Goal: Transaction & Acquisition: Purchase product/service

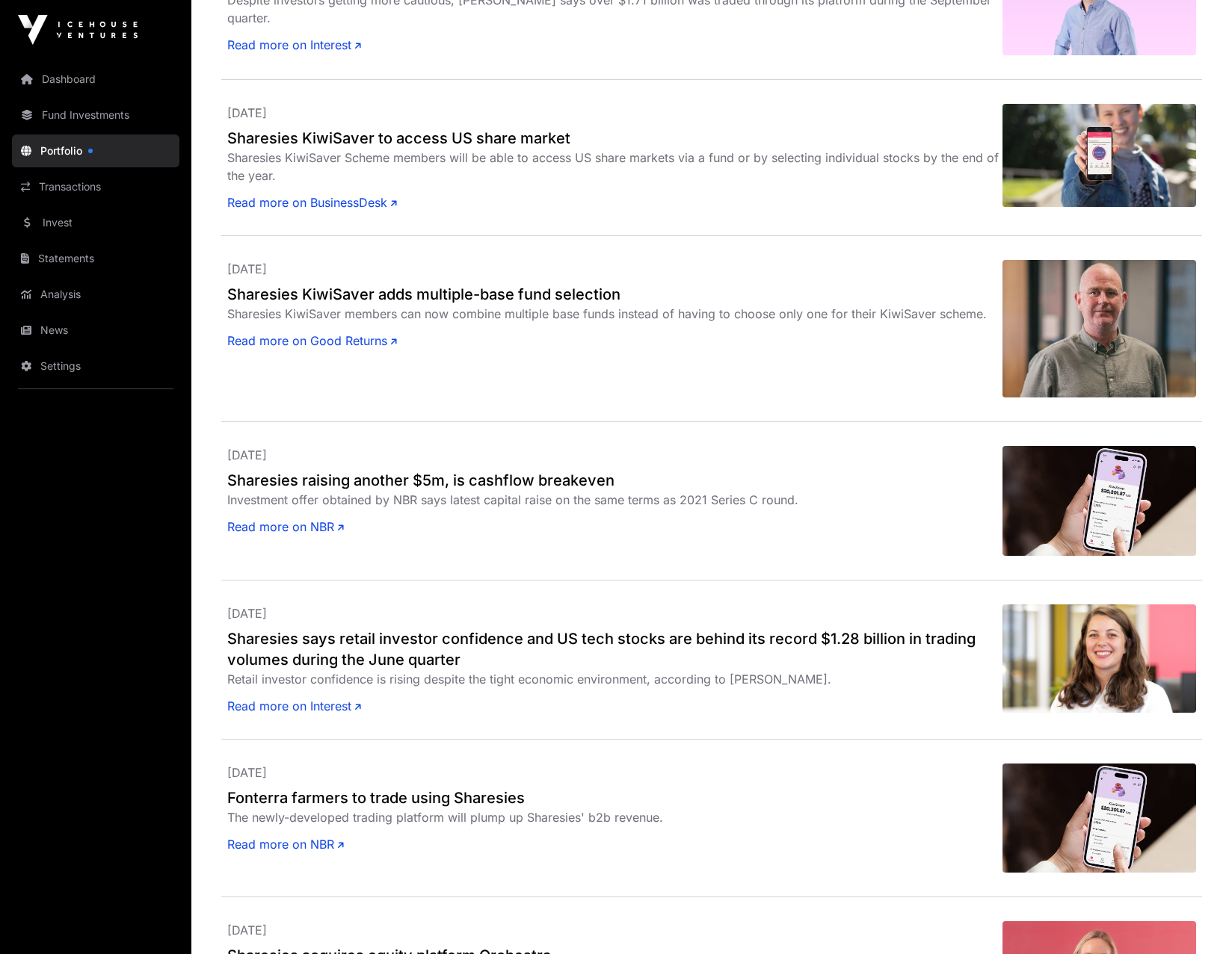
scroll to position [2391, 0]
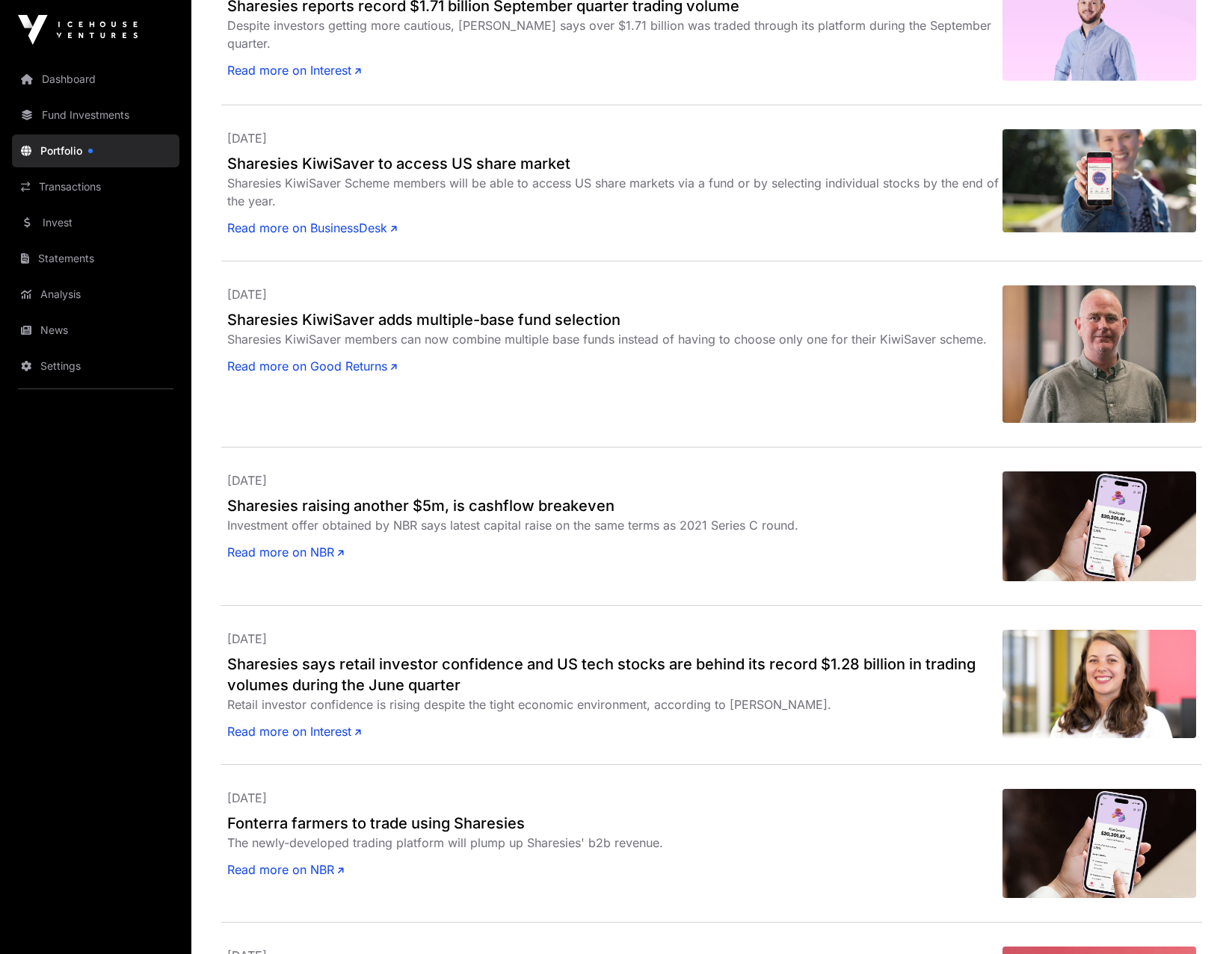
drag, startPoint x: 50, startPoint y: 222, endPoint x: 62, endPoint y: 222, distance: 12.0
click at [50, 222] on link "Invest" at bounding box center [95, 222] width 167 height 33
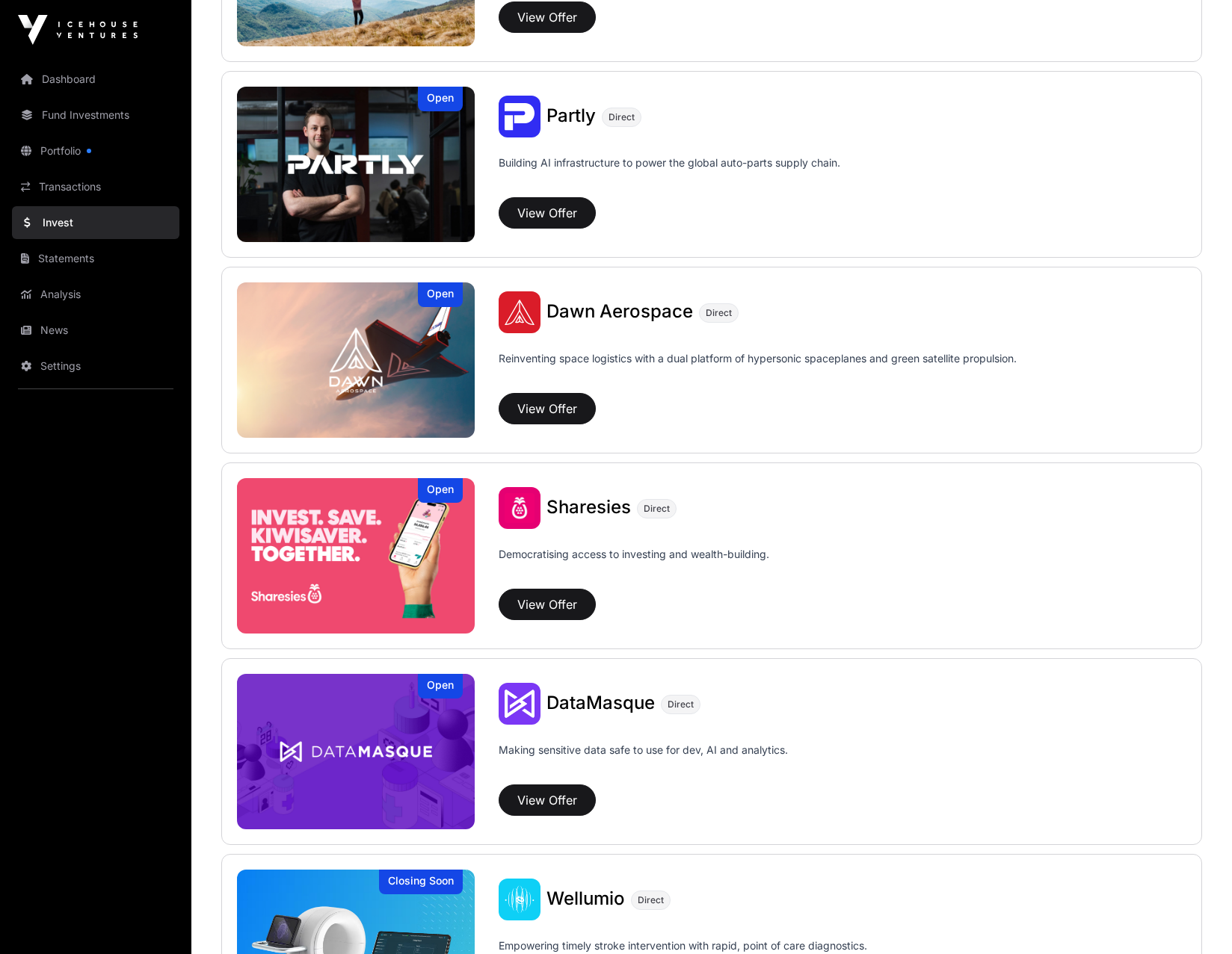
scroll to position [1493, 0]
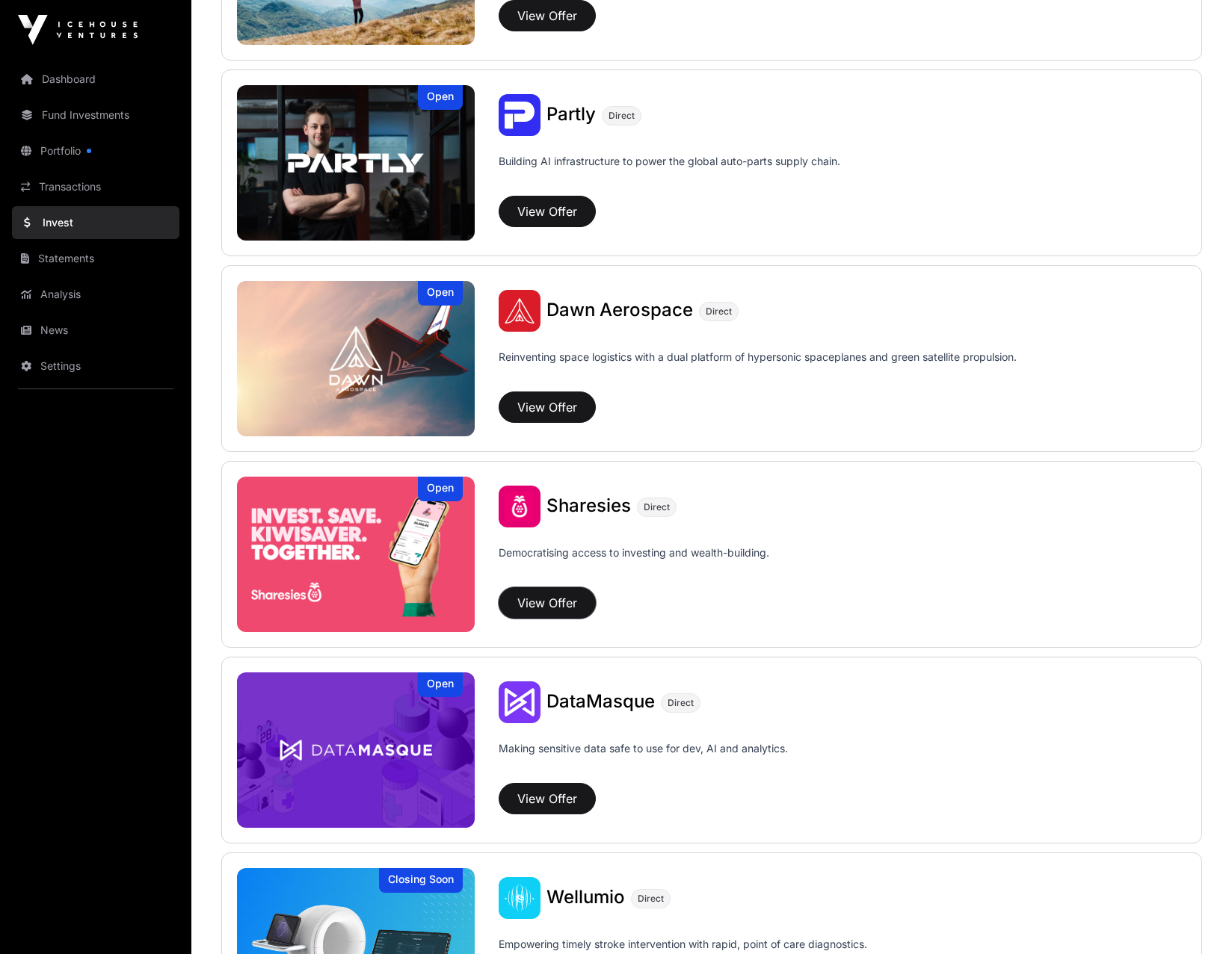
click at [545, 411] on button "View Offer" at bounding box center [547, 603] width 97 height 32
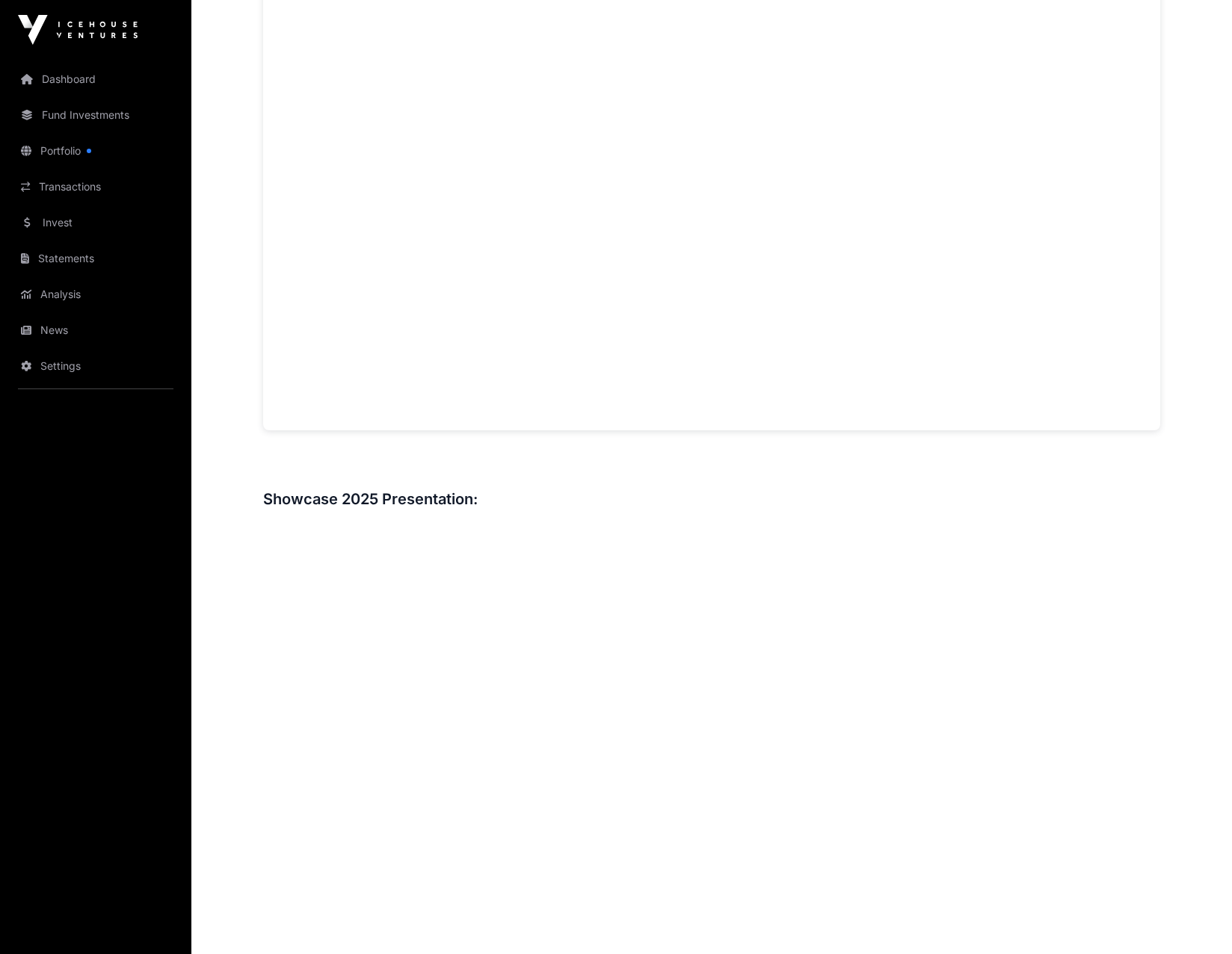
scroll to position [1269, 0]
click at [671, 411] on h3 at bounding box center [710, 465] width 896 height 24
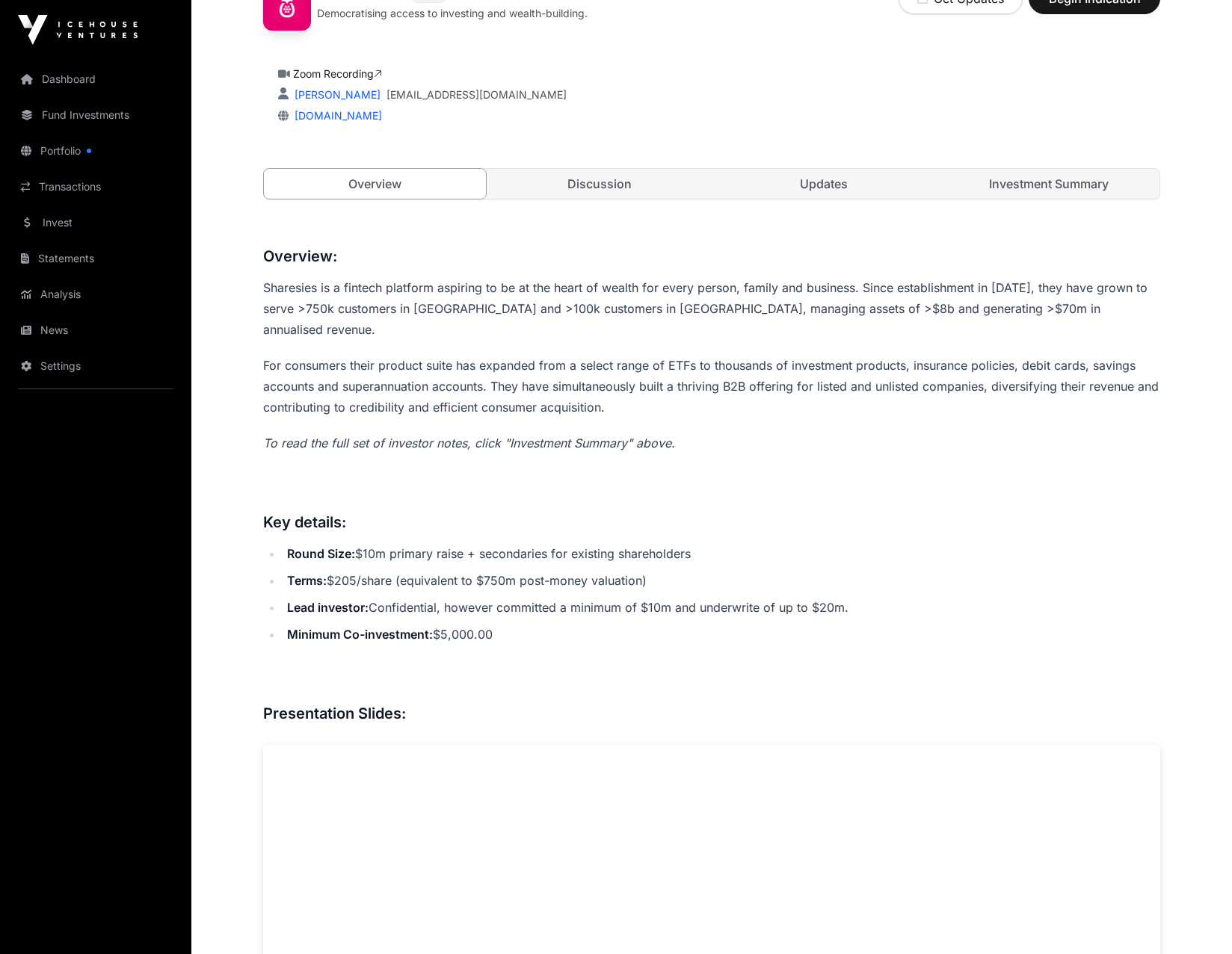
scroll to position [449, 0]
click at [595, 178] on link "Discussion" at bounding box center [599, 185] width 222 height 30
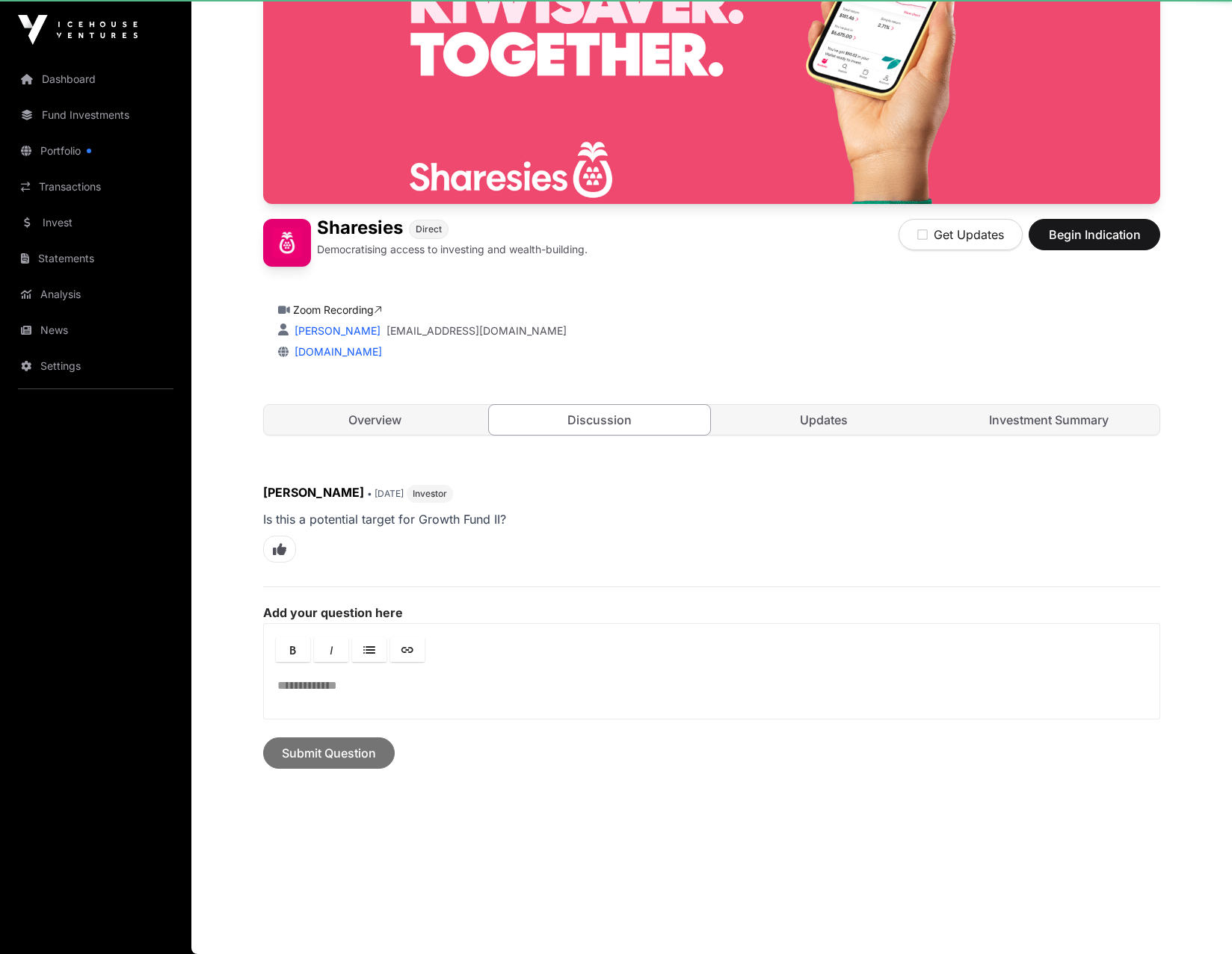
scroll to position [214, 0]
click at [822, 411] on link "Updates" at bounding box center [824, 420] width 222 height 30
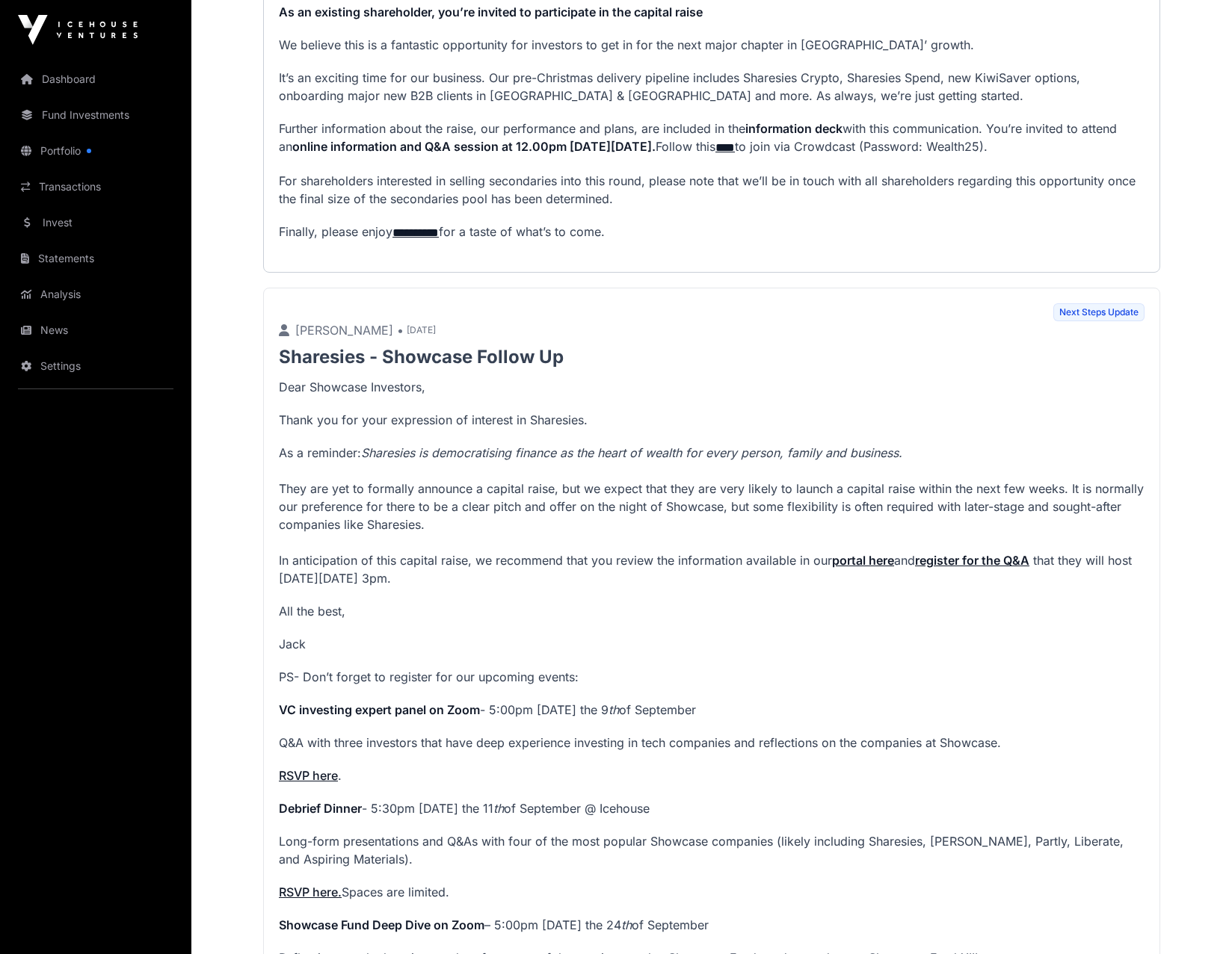
scroll to position [1225, 0]
click at [892, 322] on span "Next Steps Update" at bounding box center [1099, 313] width 92 height 18
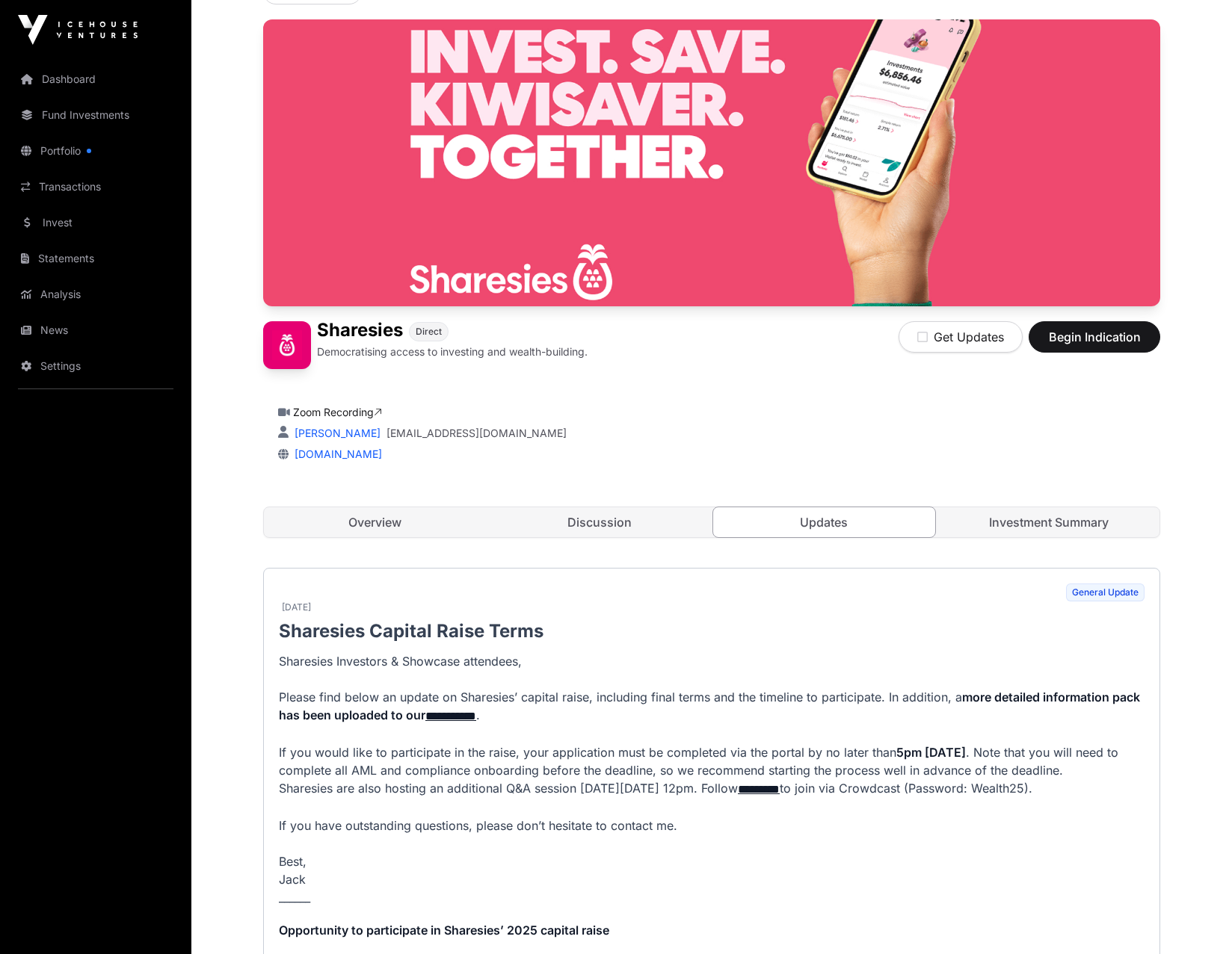
scroll to position [105, 0]
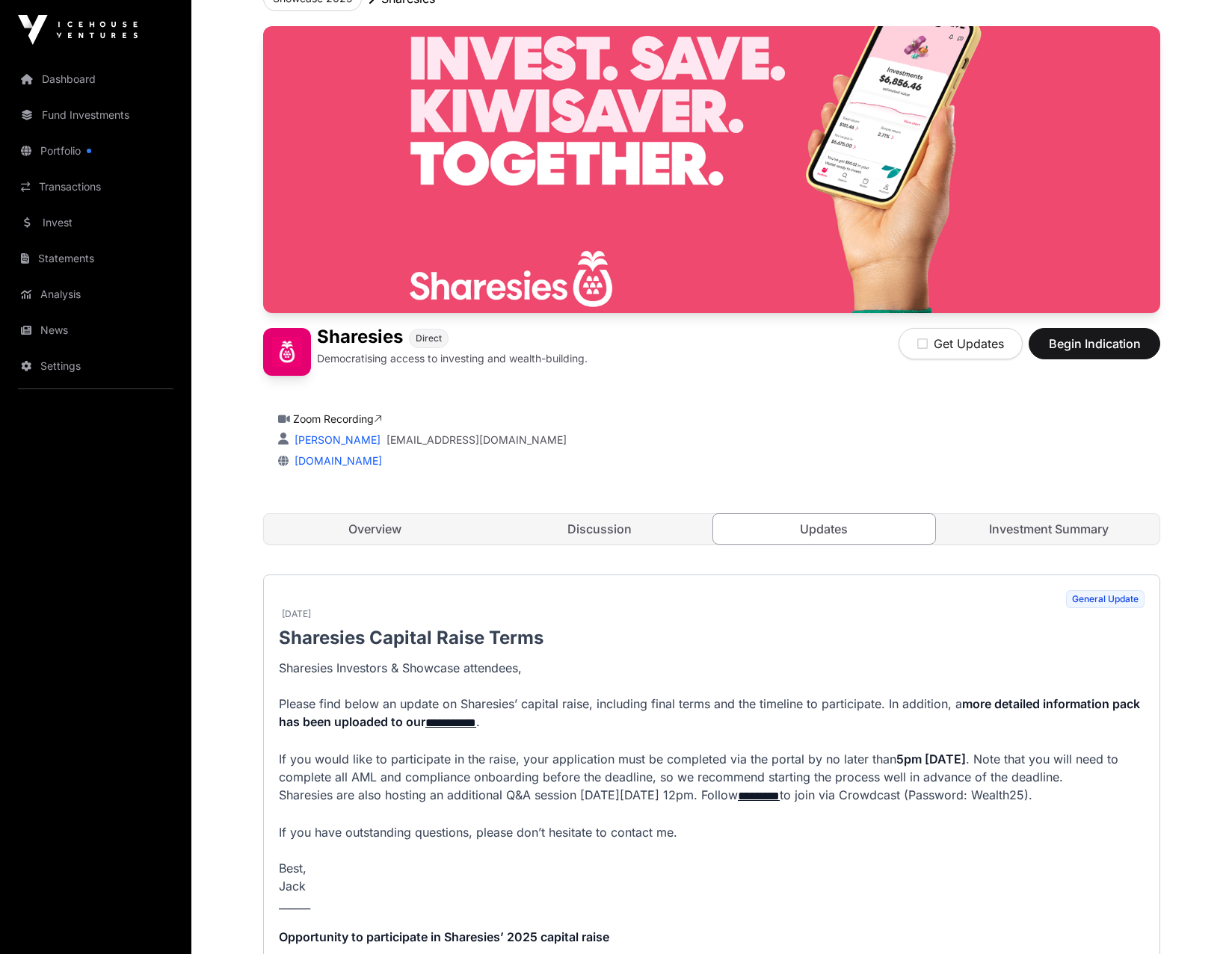
click at [892, 411] on link "Investment Summary" at bounding box center [1048, 529] width 222 height 30
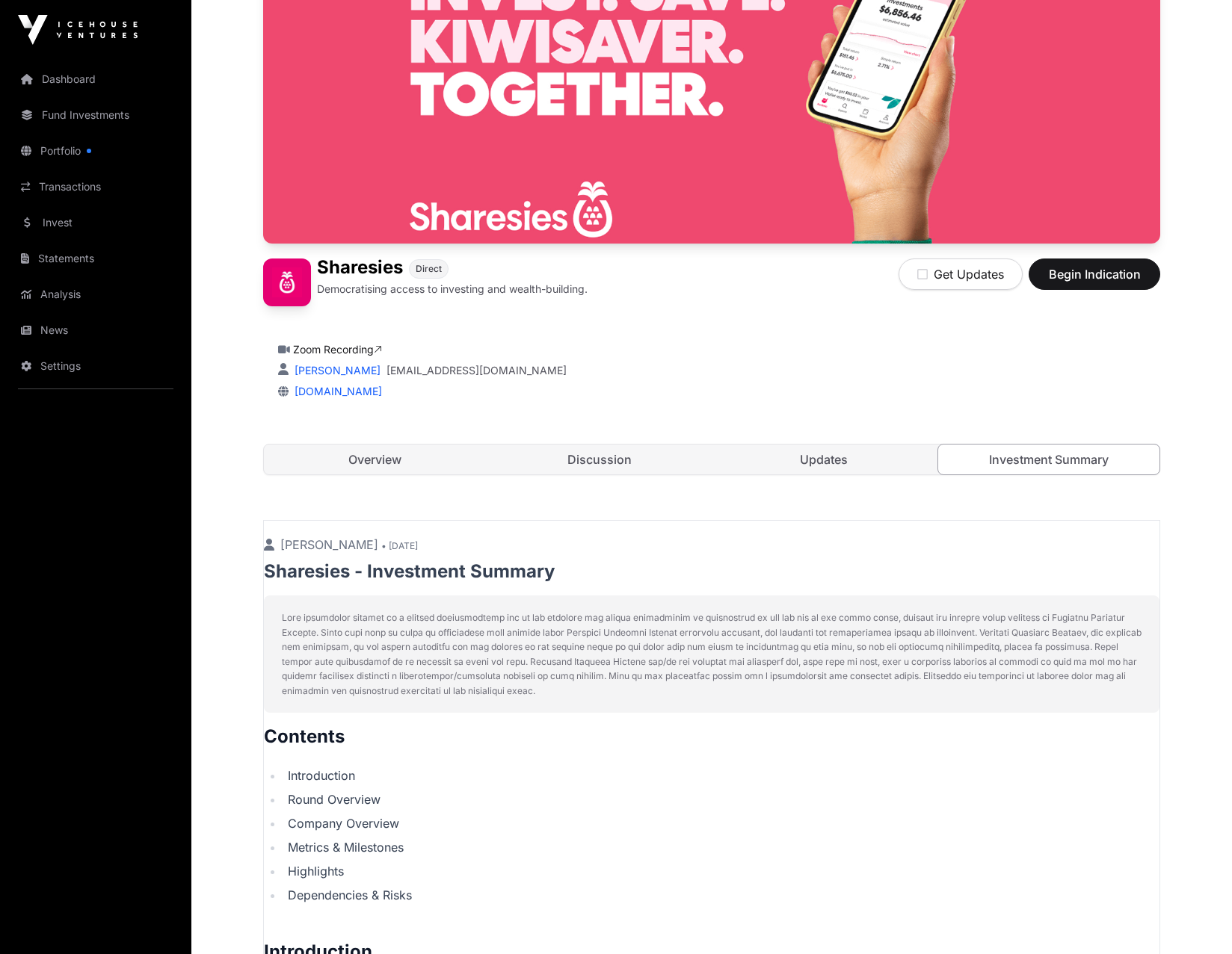
scroll to position [174, 0]
click at [744, 352] on div "Zoom Recording" at bounding box center [711, 350] width 867 height 15
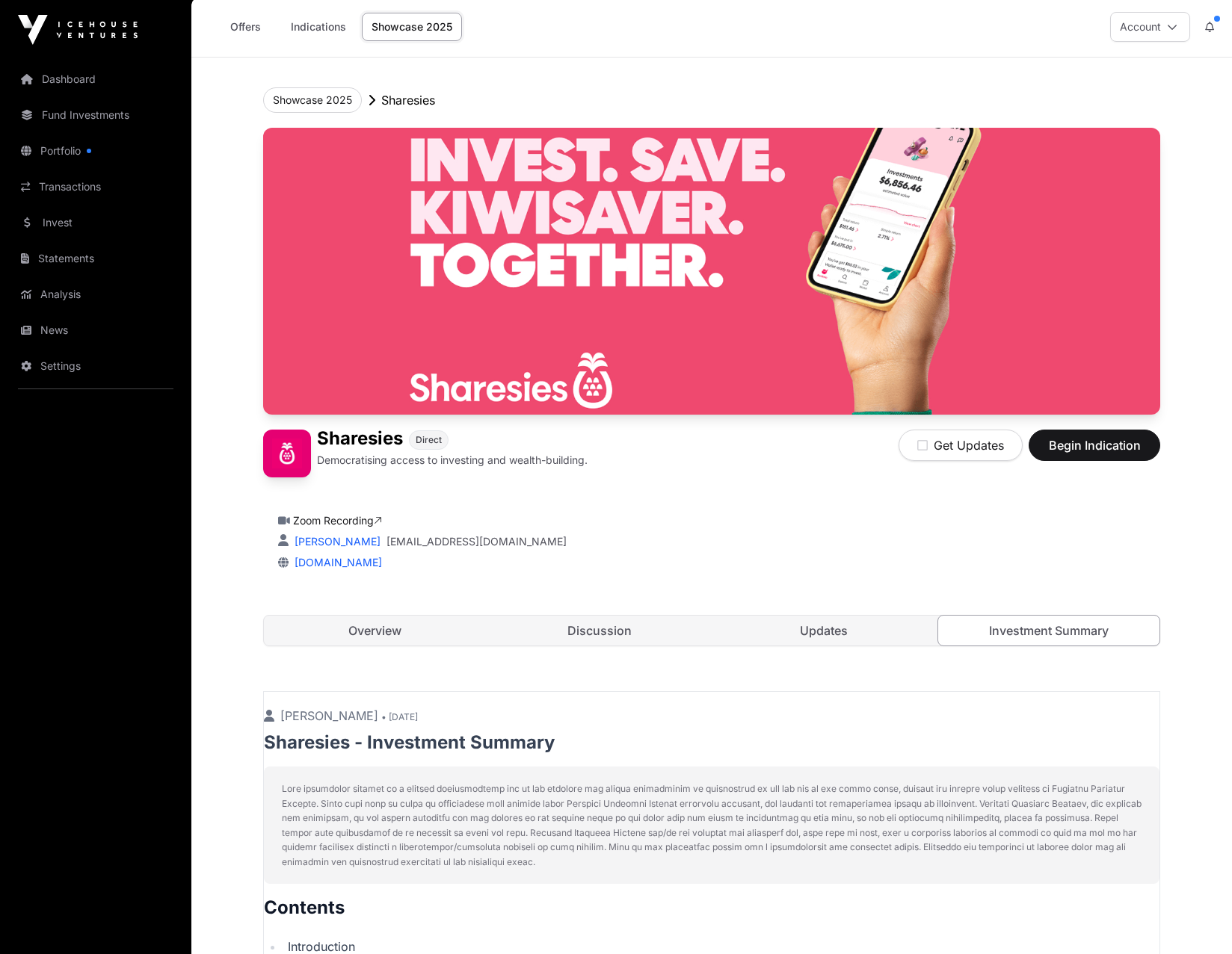
scroll to position [0, 0]
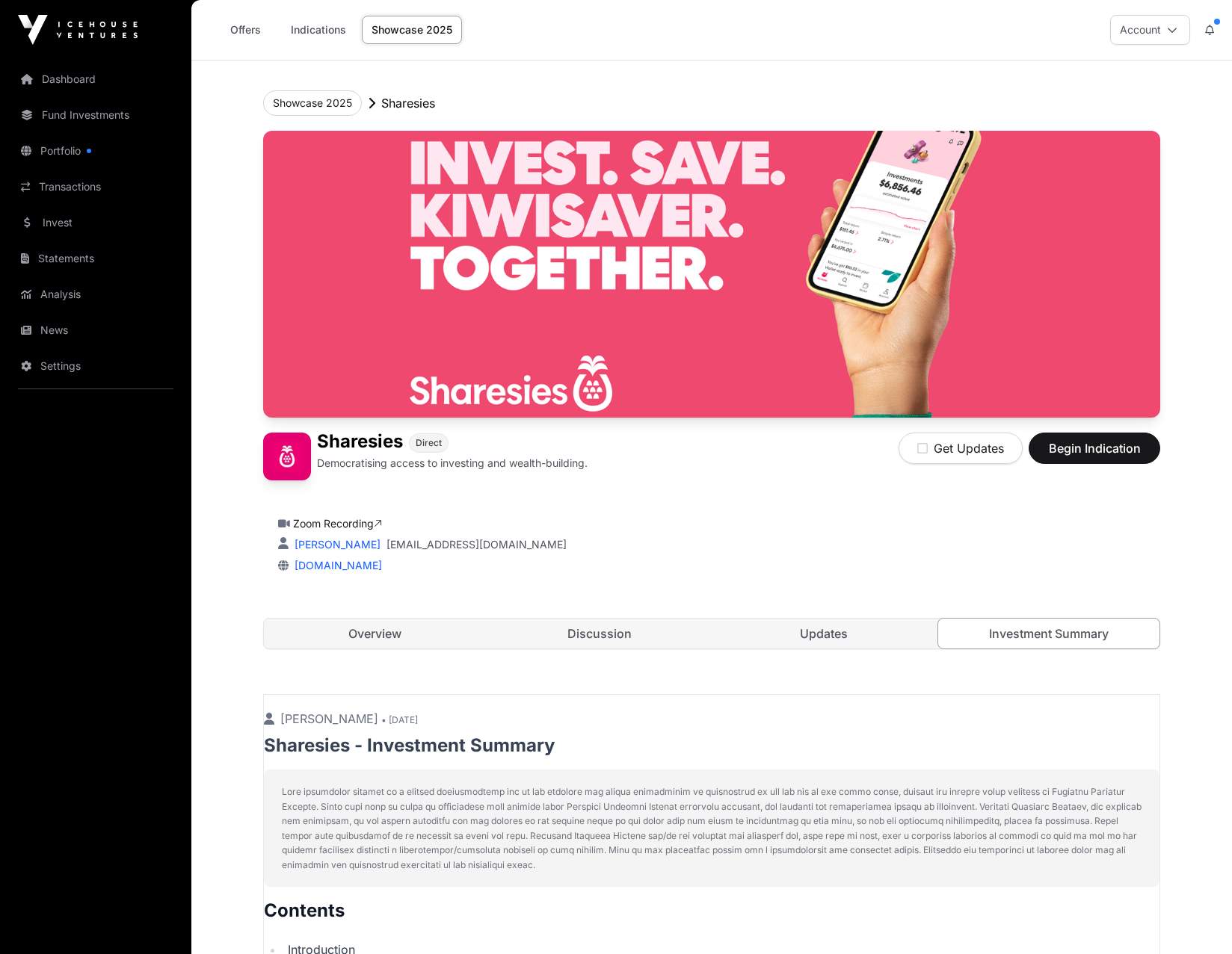
click at [108, 111] on link "Fund Investments" at bounding box center [95, 115] width 167 height 33
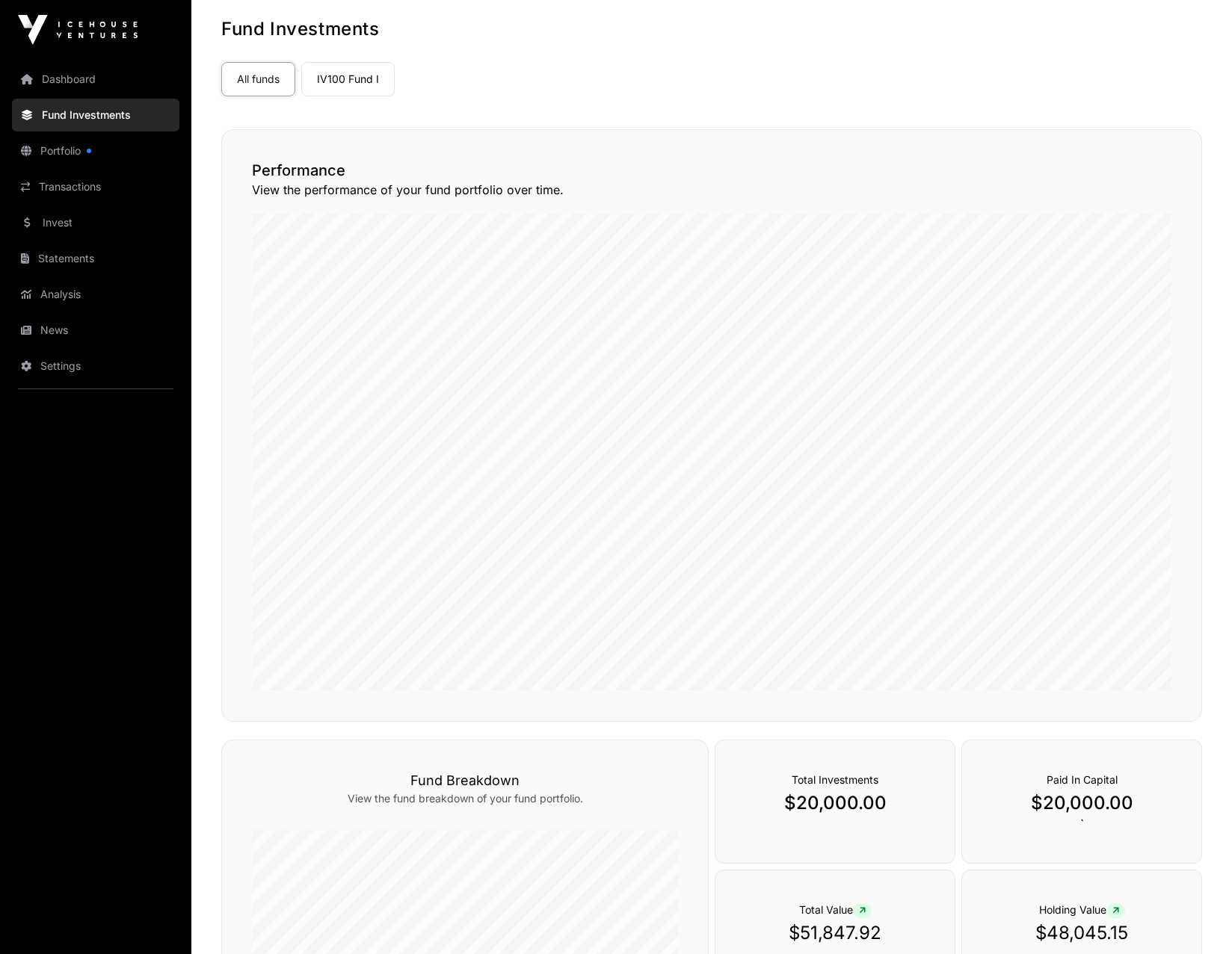
scroll to position [74, 0]
click at [59, 214] on link "Invest" at bounding box center [95, 222] width 167 height 33
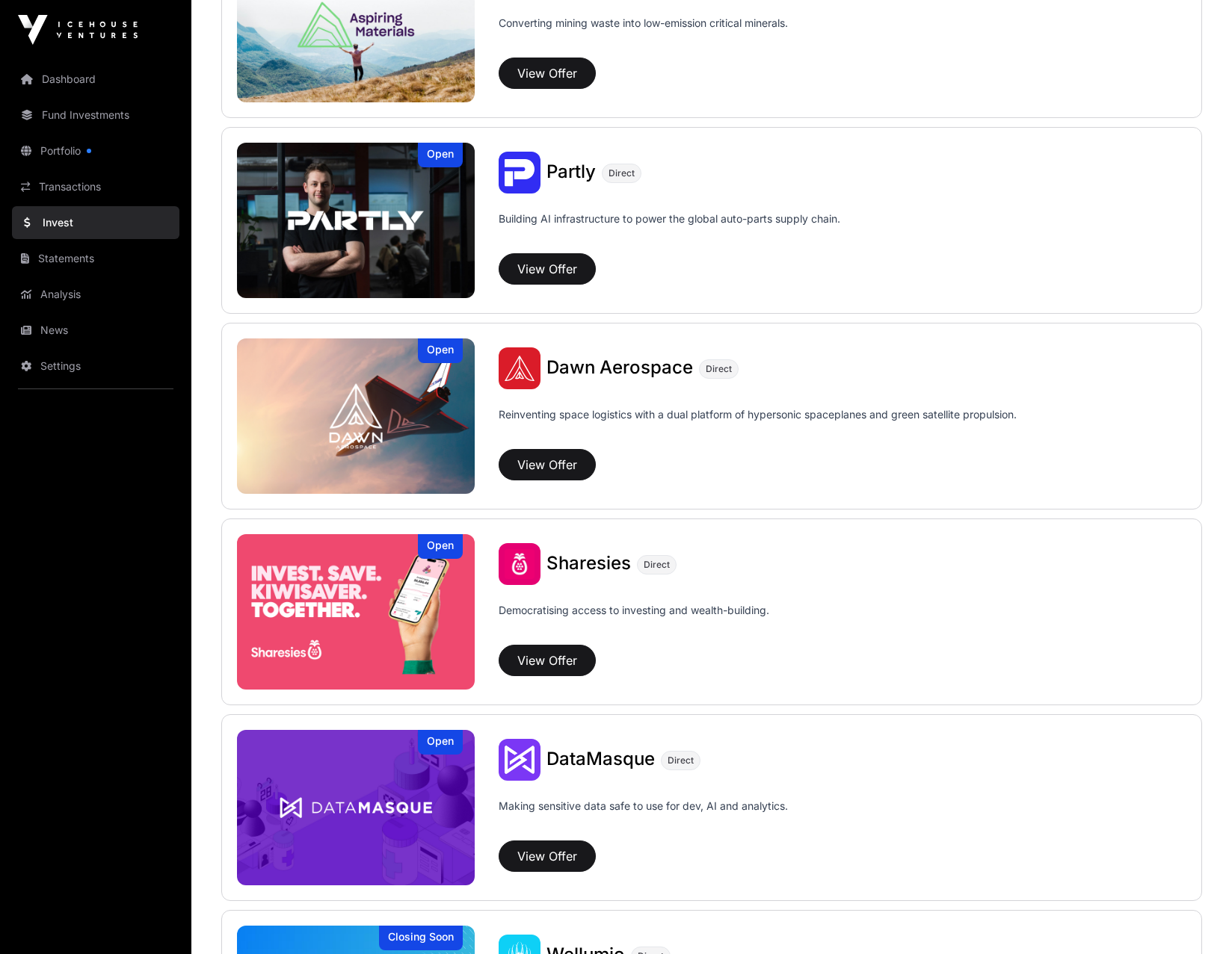
scroll to position [1434, 0]
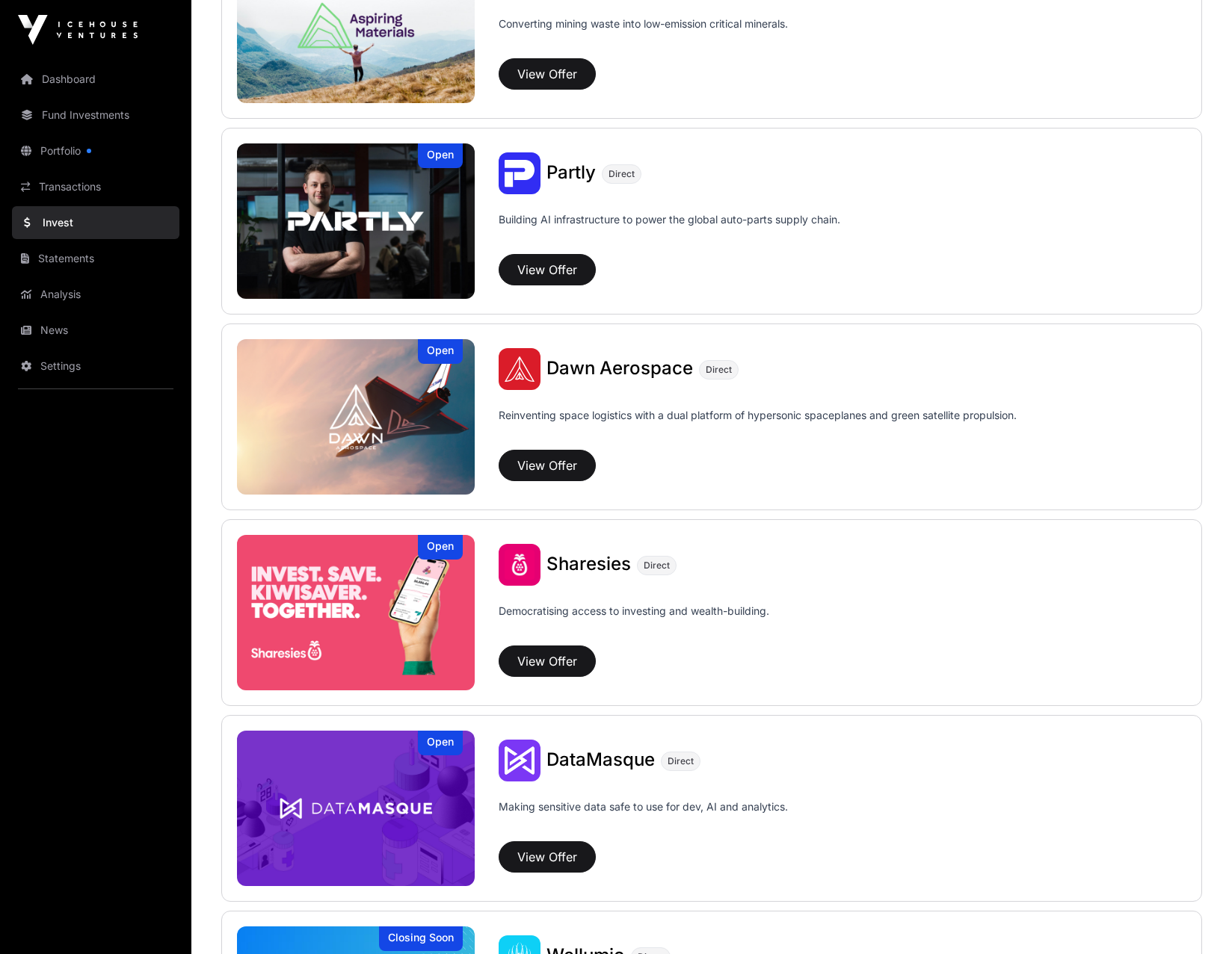
click at [72, 150] on link "Portfolio" at bounding box center [95, 150] width 167 height 33
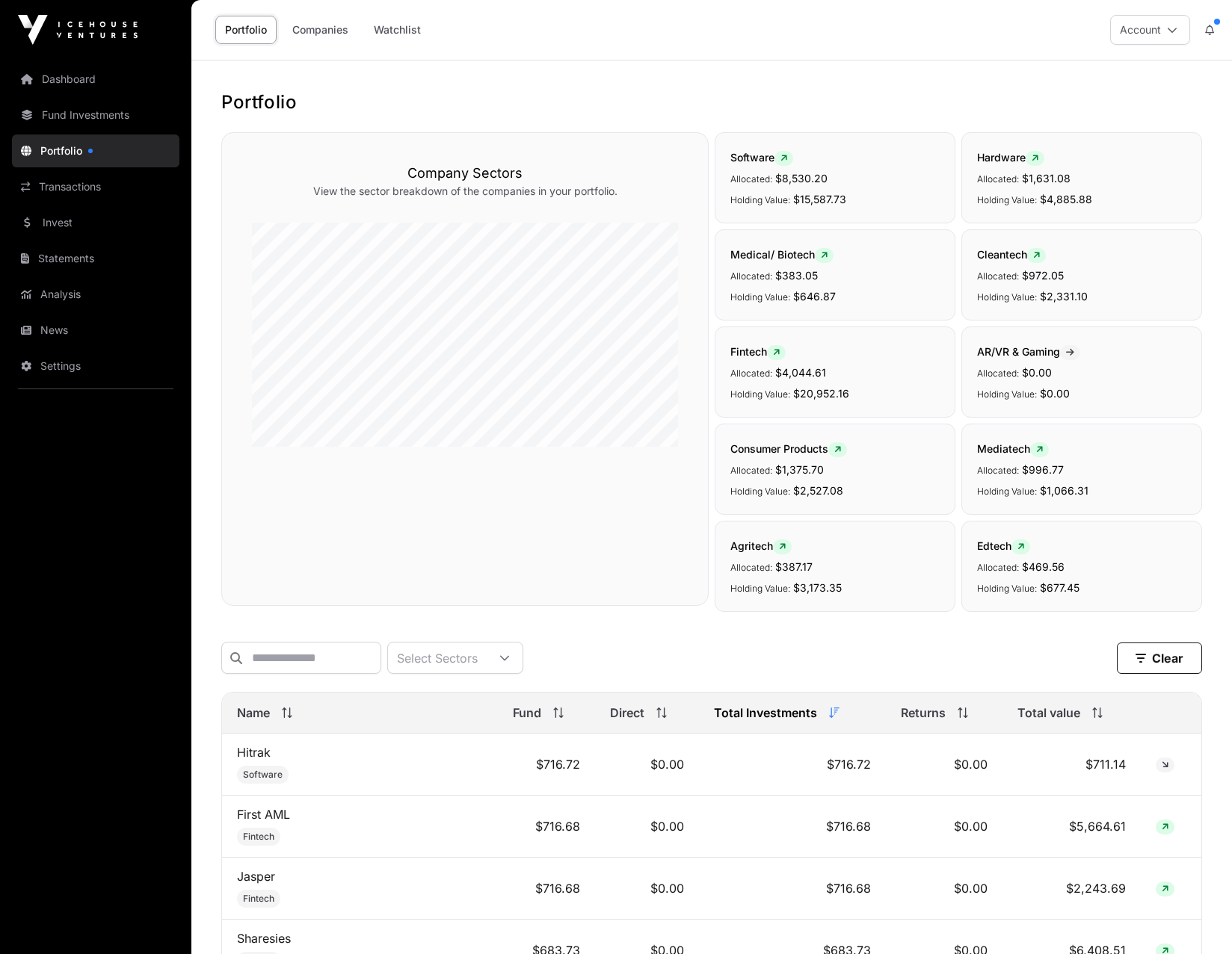
click at [65, 184] on link "Transactions" at bounding box center [95, 186] width 167 height 33
click at [54, 144] on link "Portfolio" at bounding box center [95, 150] width 167 height 33
click at [840, 377] on p "Allocated: $4,044.61" at bounding box center [835, 372] width 209 height 18
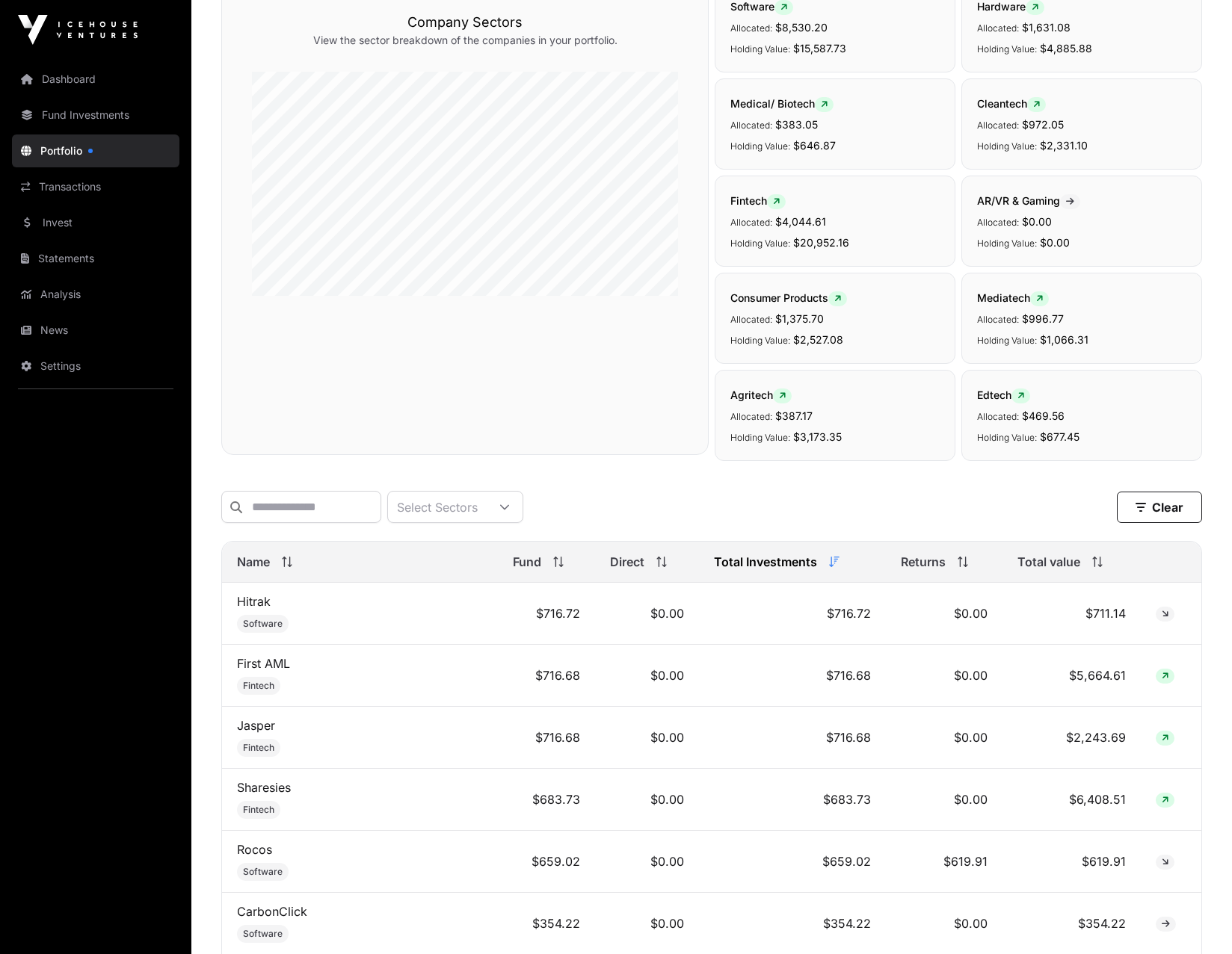
scroll to position [150, 0]
click at [248, 411] on link "Sharesies" at bounding box center [264, 789] width 54 height 15
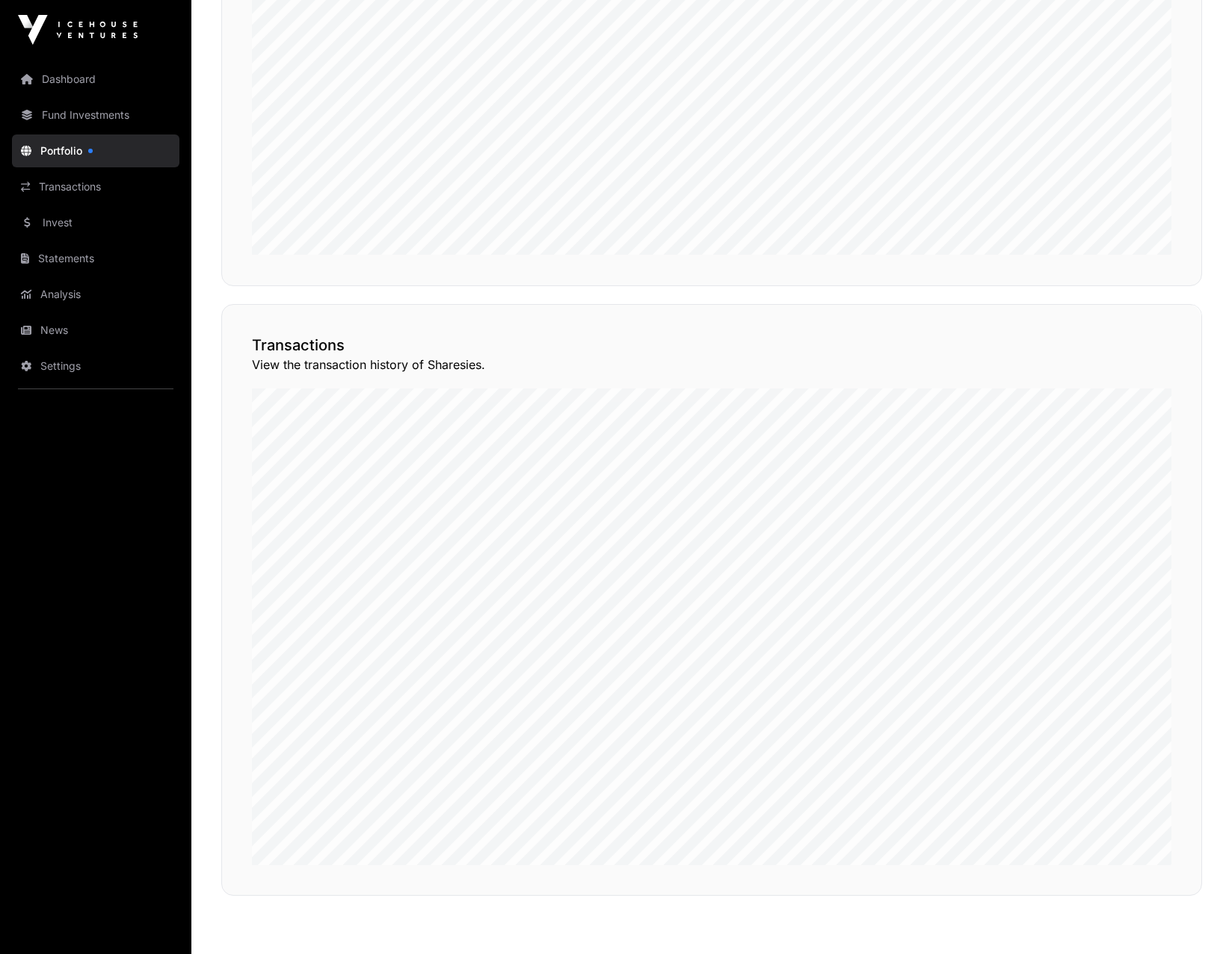
scroll to position [1118, 0]
click at [64, 221] on link "Invest" at bounding box center [95, 222] width 167 height 33
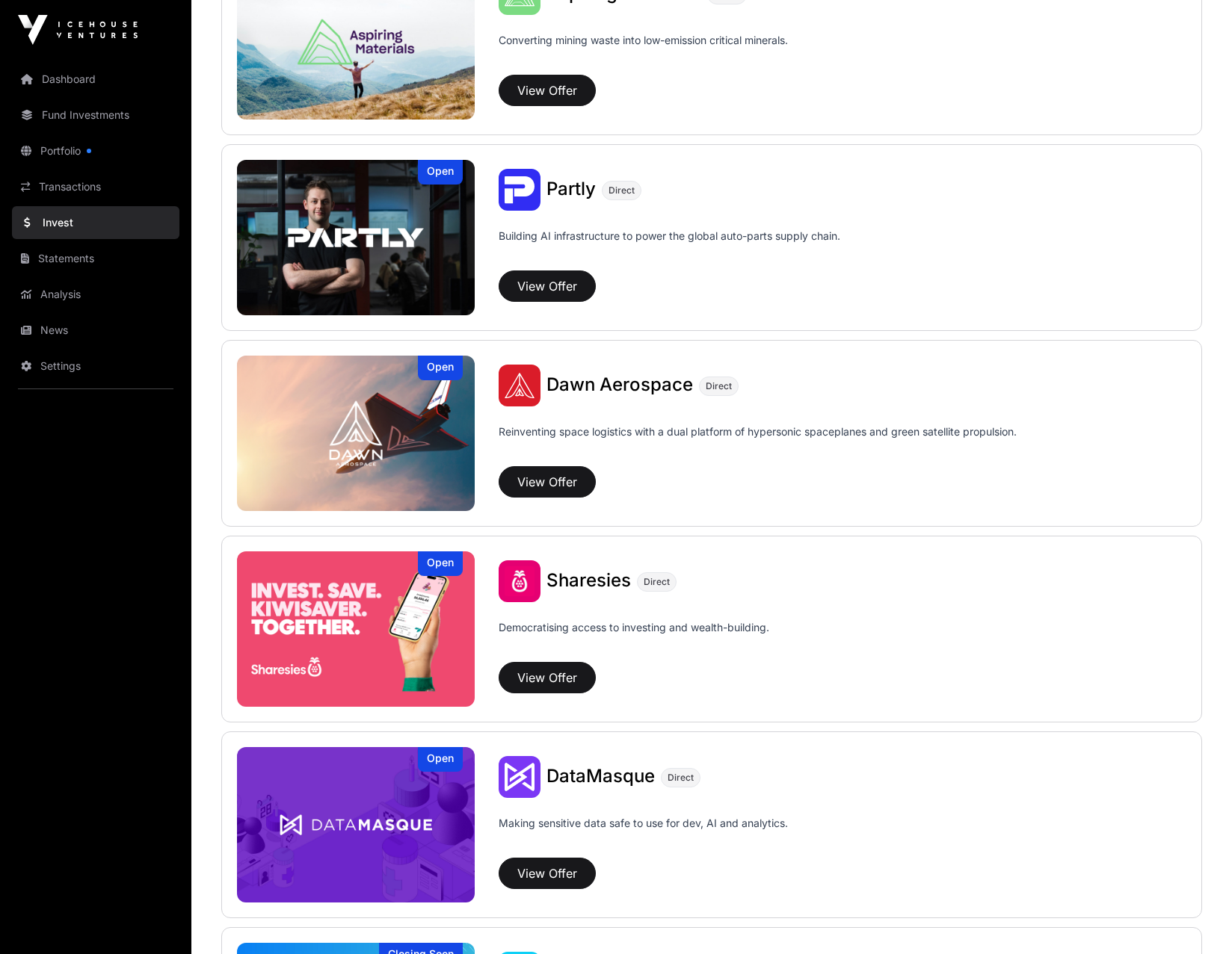
scroll to position [1418, 0]
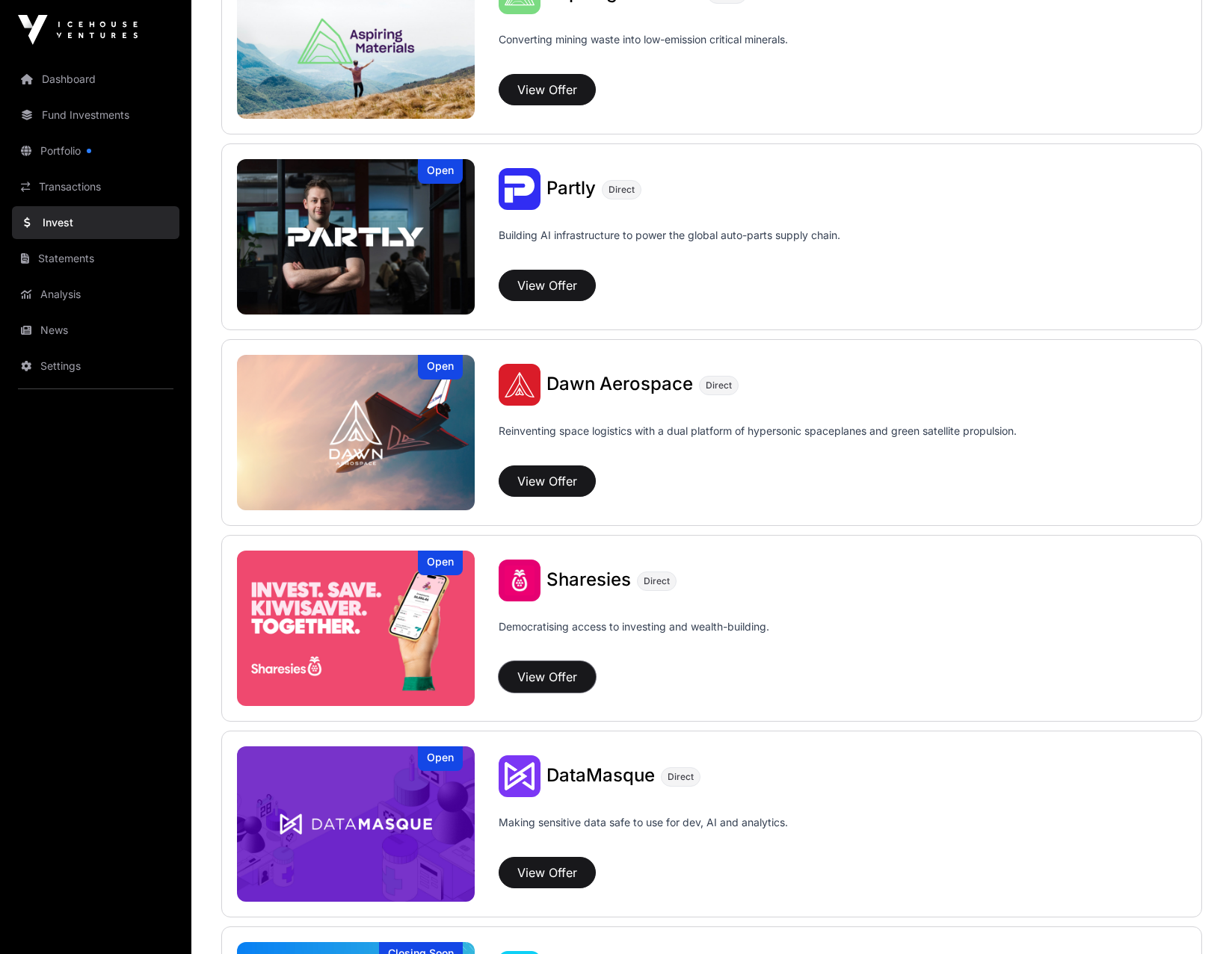
click at [576, 411] on button "View Offer" at bounding box center [547, 677] width 97 height 32
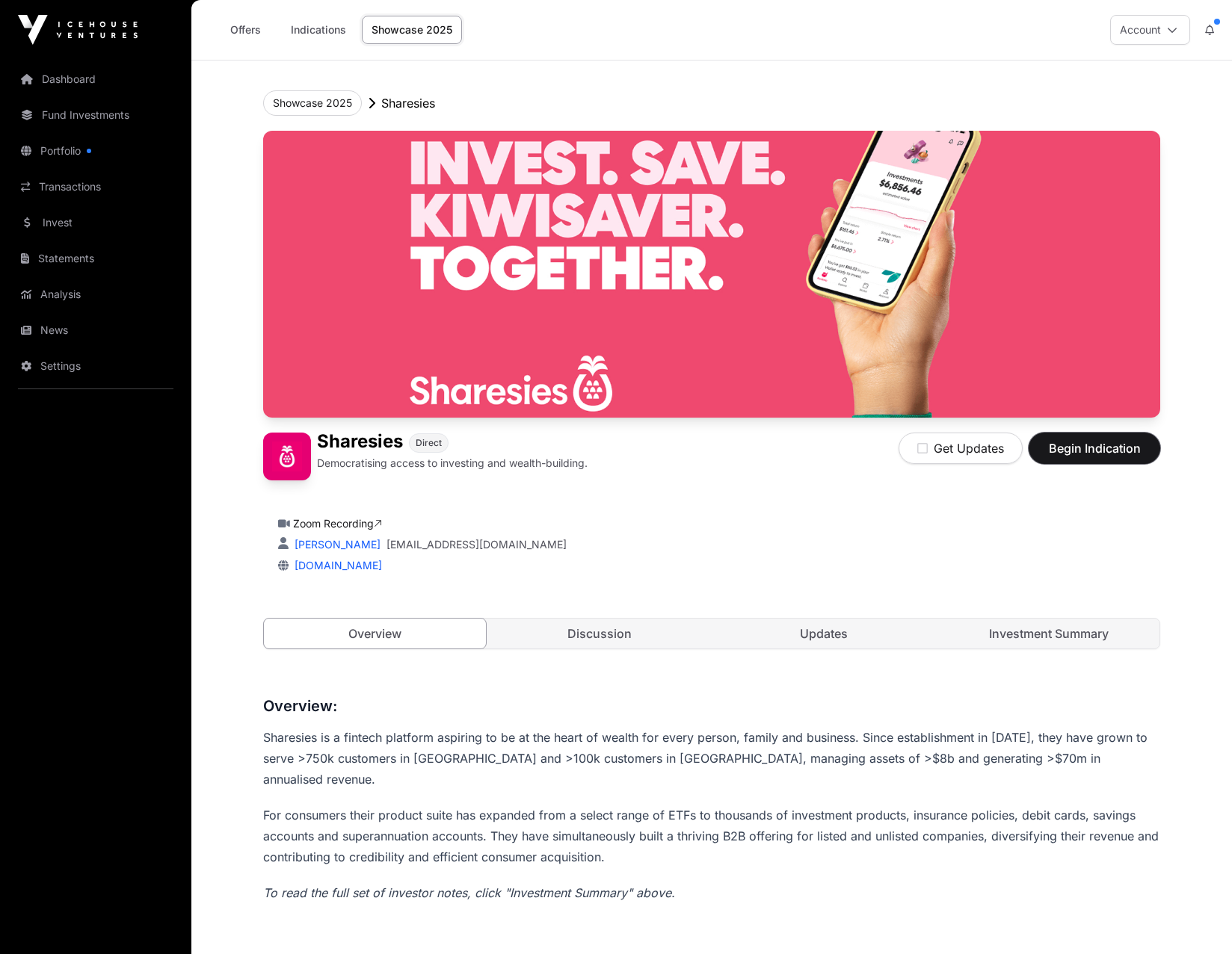
click at [892, 411] on span "Begin Indication" at bounding box center [1094, 448] width 94 height 18
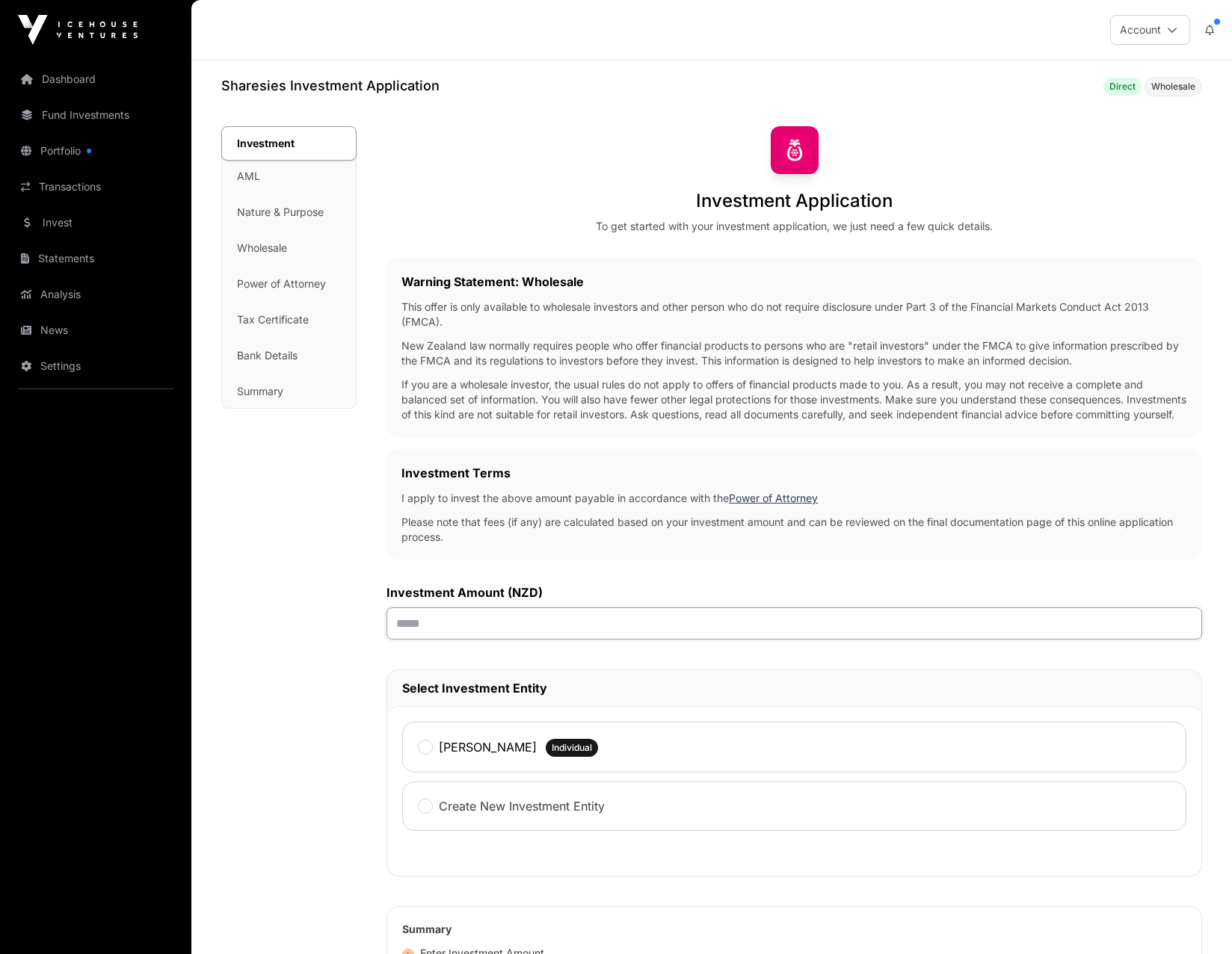
drag, startPoint x: 462, startPoint y: 647, endPoint x: 385, endPoint y: 649, distance: 77.0
click at [385, 411] on div "Investment AML Nature & Purpose Wholesale Power of Attorney Tax Certificate Ban…" at bounding box center [711, 673] width 981 height 1094
type input "******"
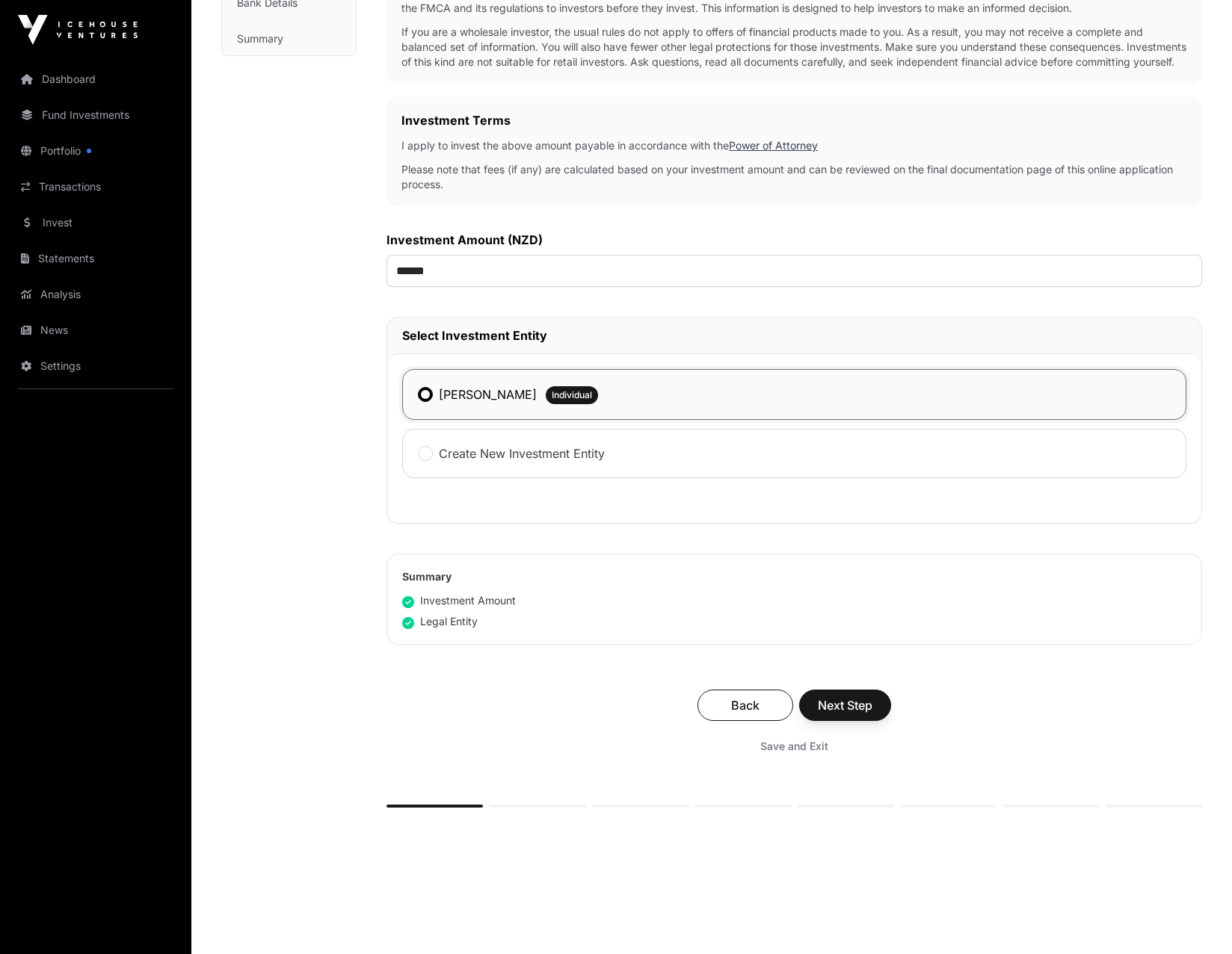
scroll to position [373, 0]
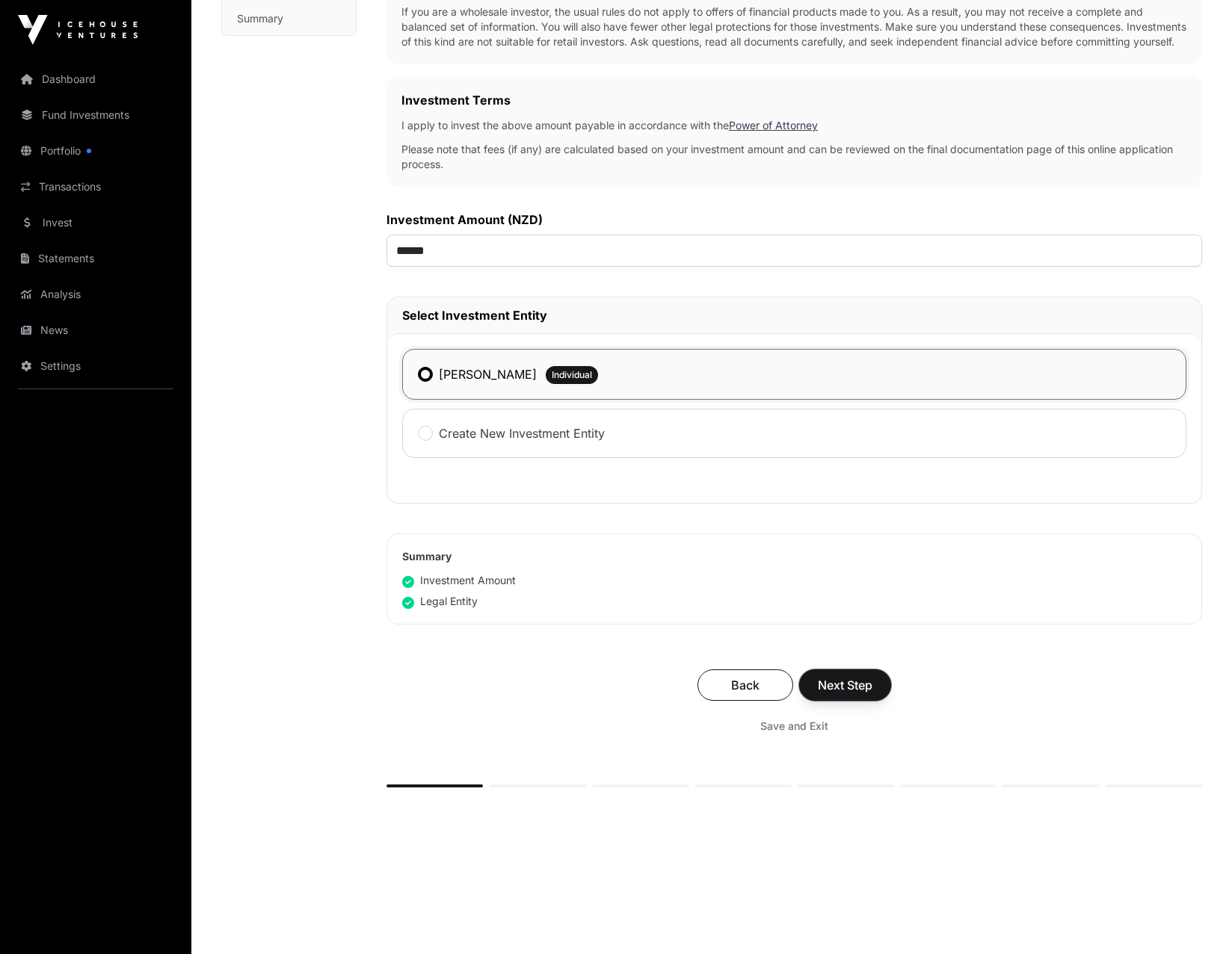
click at [852, 411] on span "Next Step" at bounding box center [845, 685] width 54 height 18
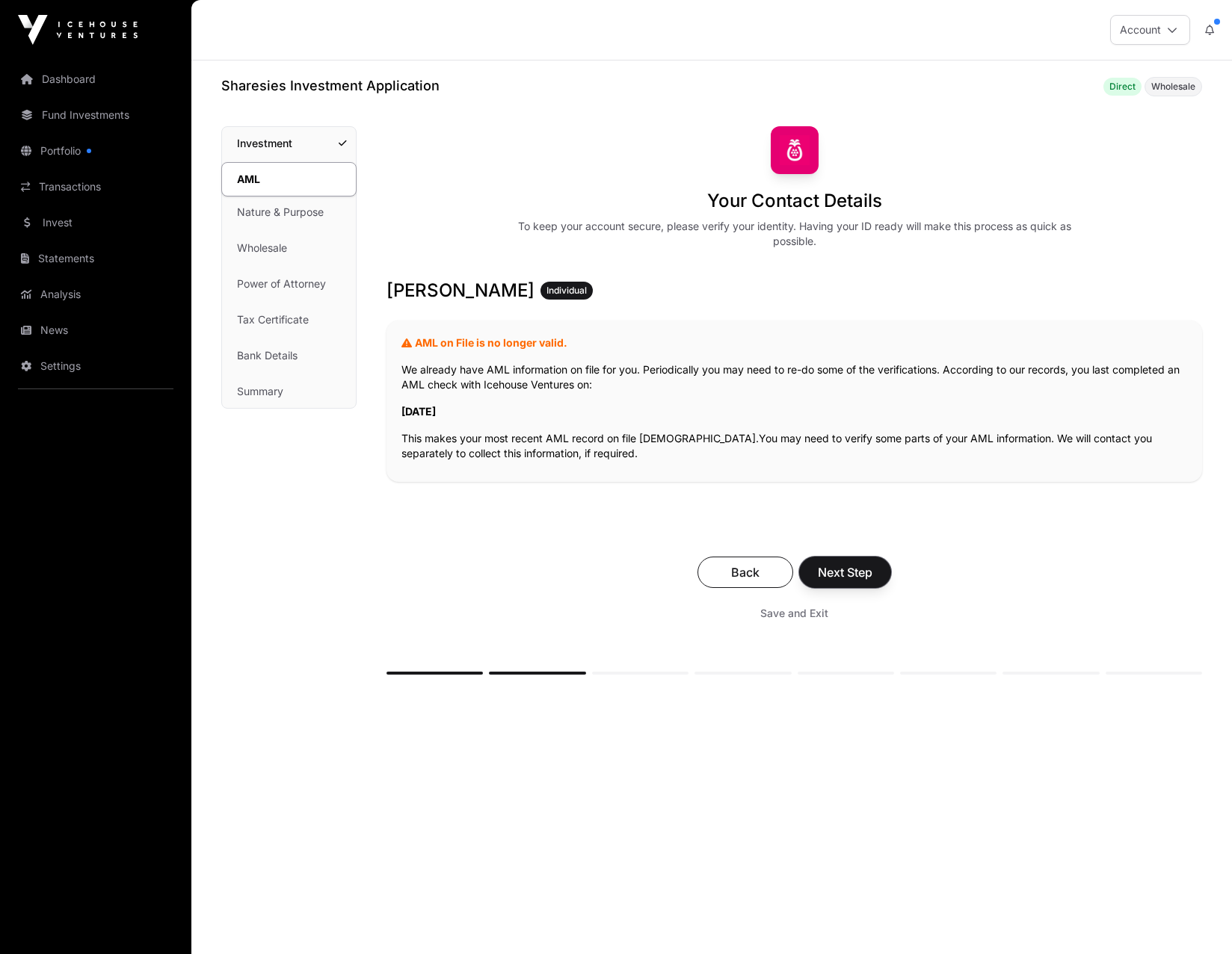
click at [858, 411] on span "Next Step" at bounding box center [845, 572] width 54 height 18
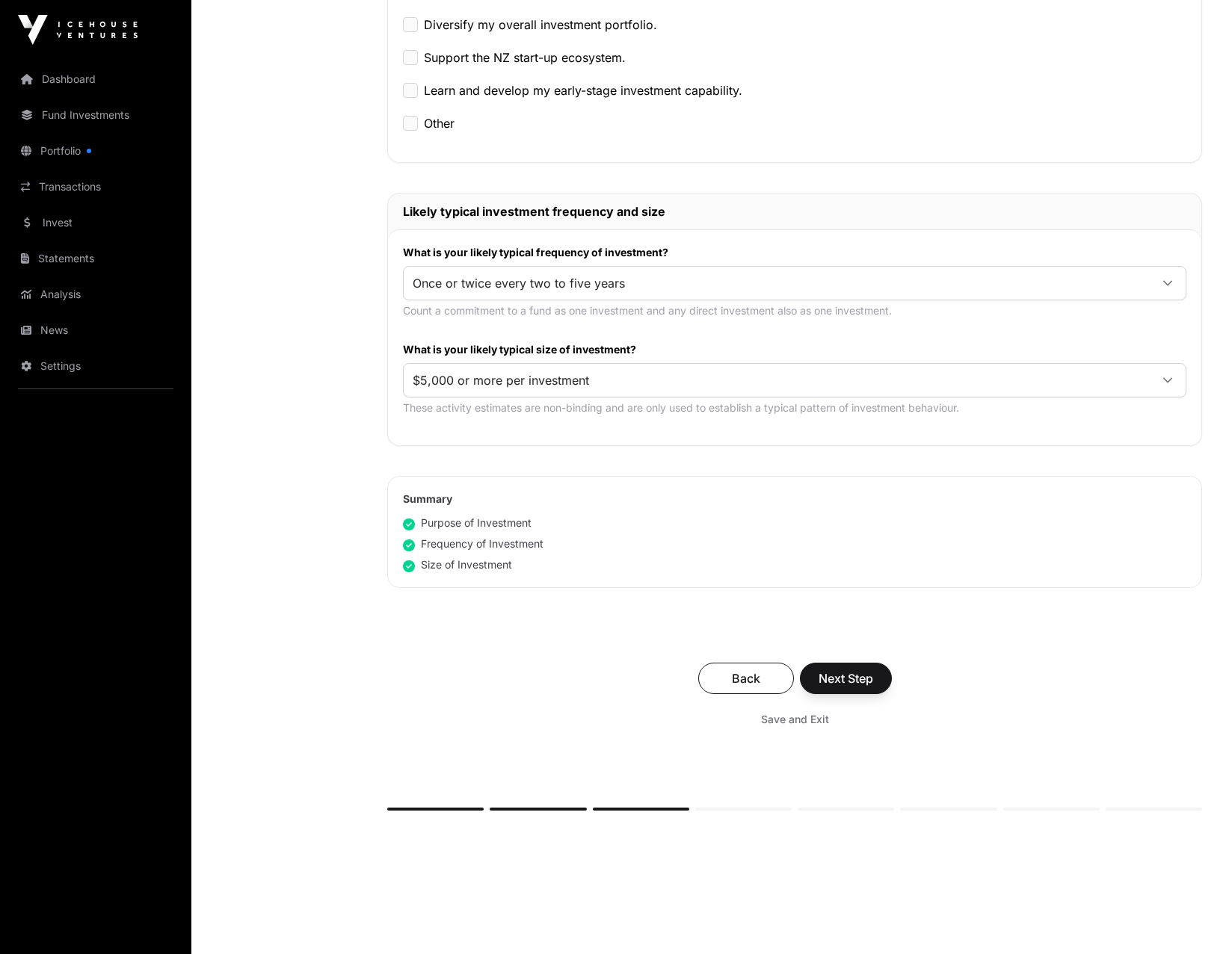
scroll to position [608, 0]
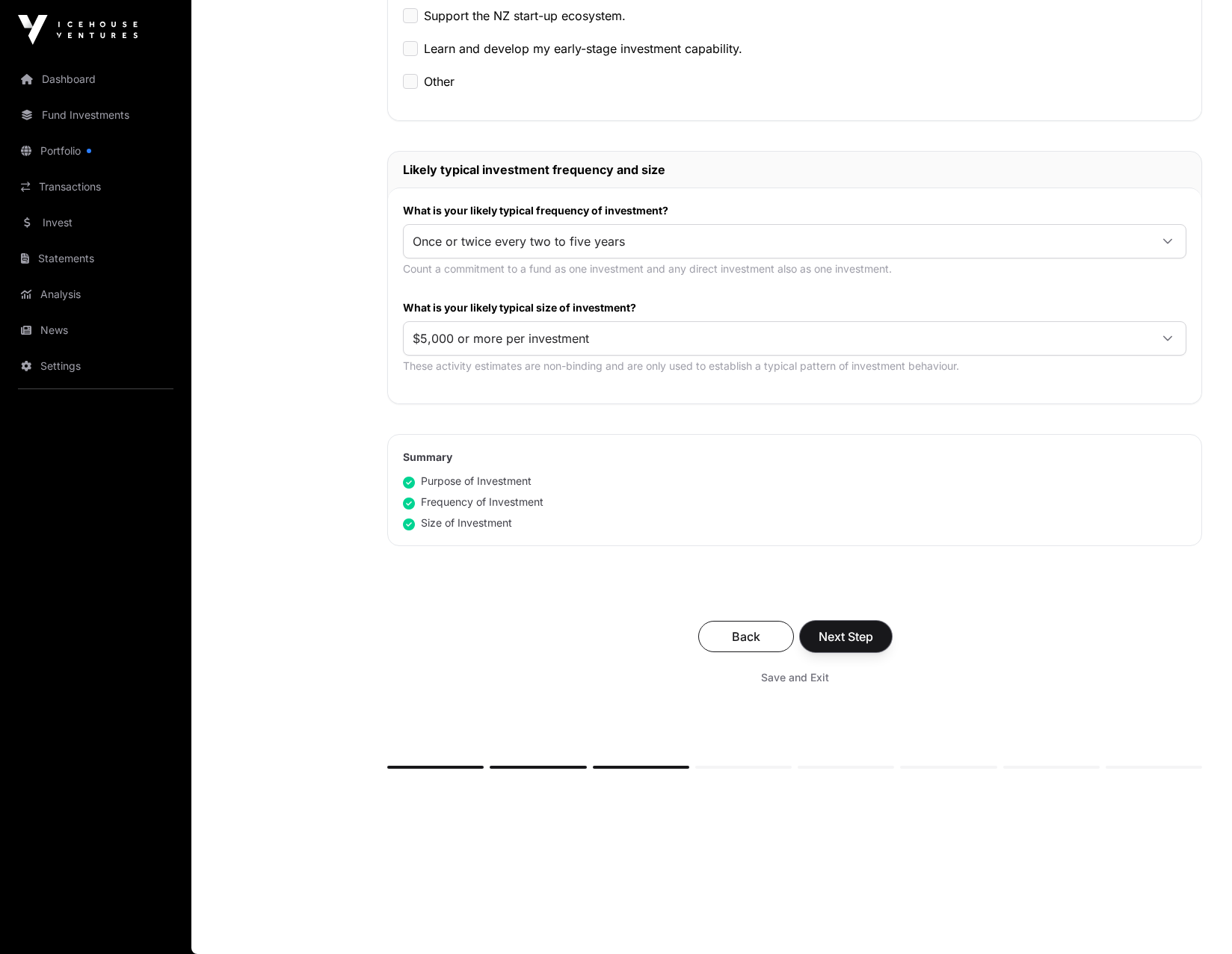
click at [864, 411] on span "Next Step" at bounding box center [846, 636] width 54 height 18
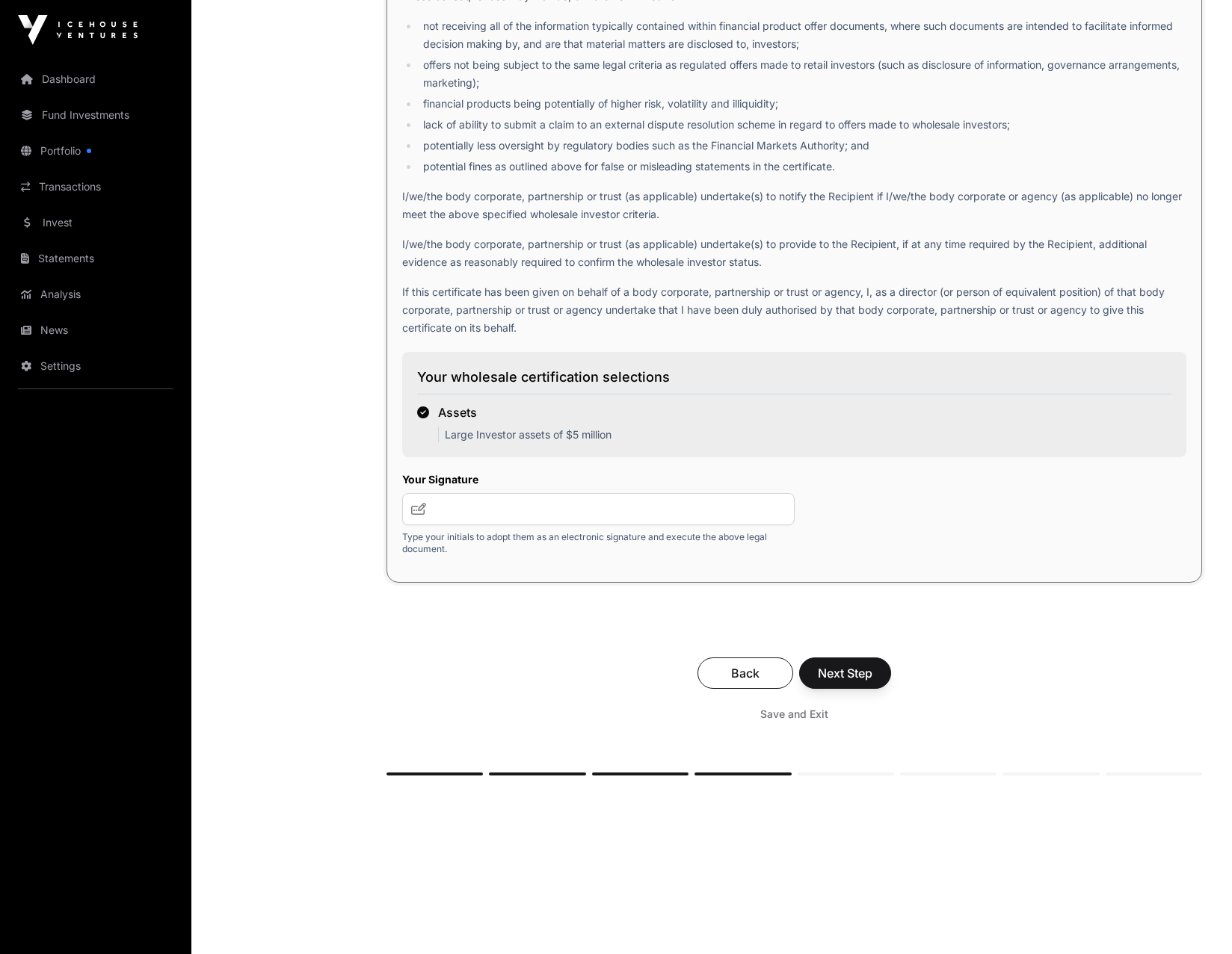
scroll to position [2309, 0]
click at [483, 411] on input "text" at bounding box center [598, 507] width 393 height 32
click at [418, 411] on icon at bounding box center [419, 507] width 15 height 12
click at [440, 411] on input "text" at bounding box center [598, 507] width 393 height 32
click at [565, 411] on input "******" at bounding box center [598, 507] width 393 height 32
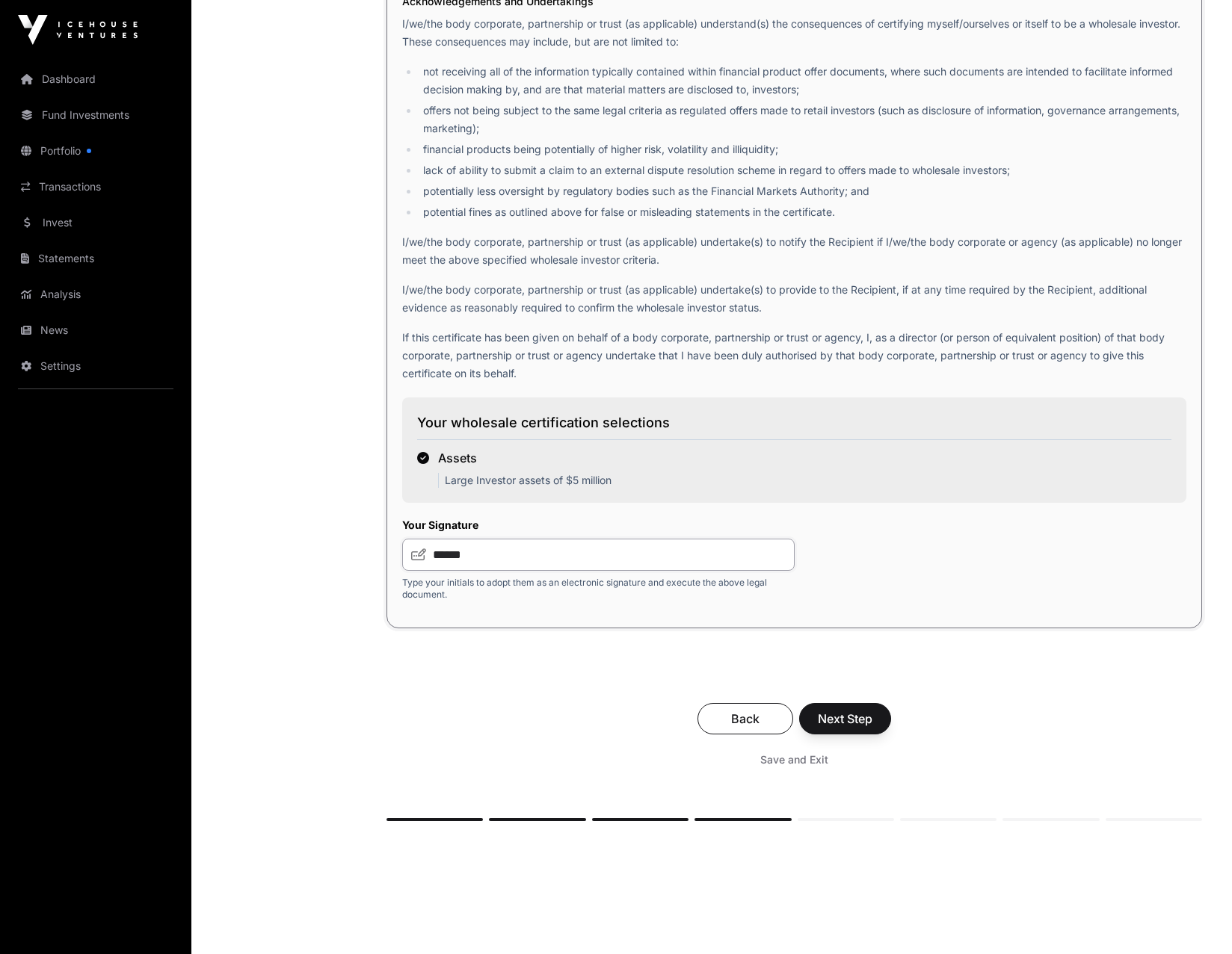
scroll to position [2316, 0]
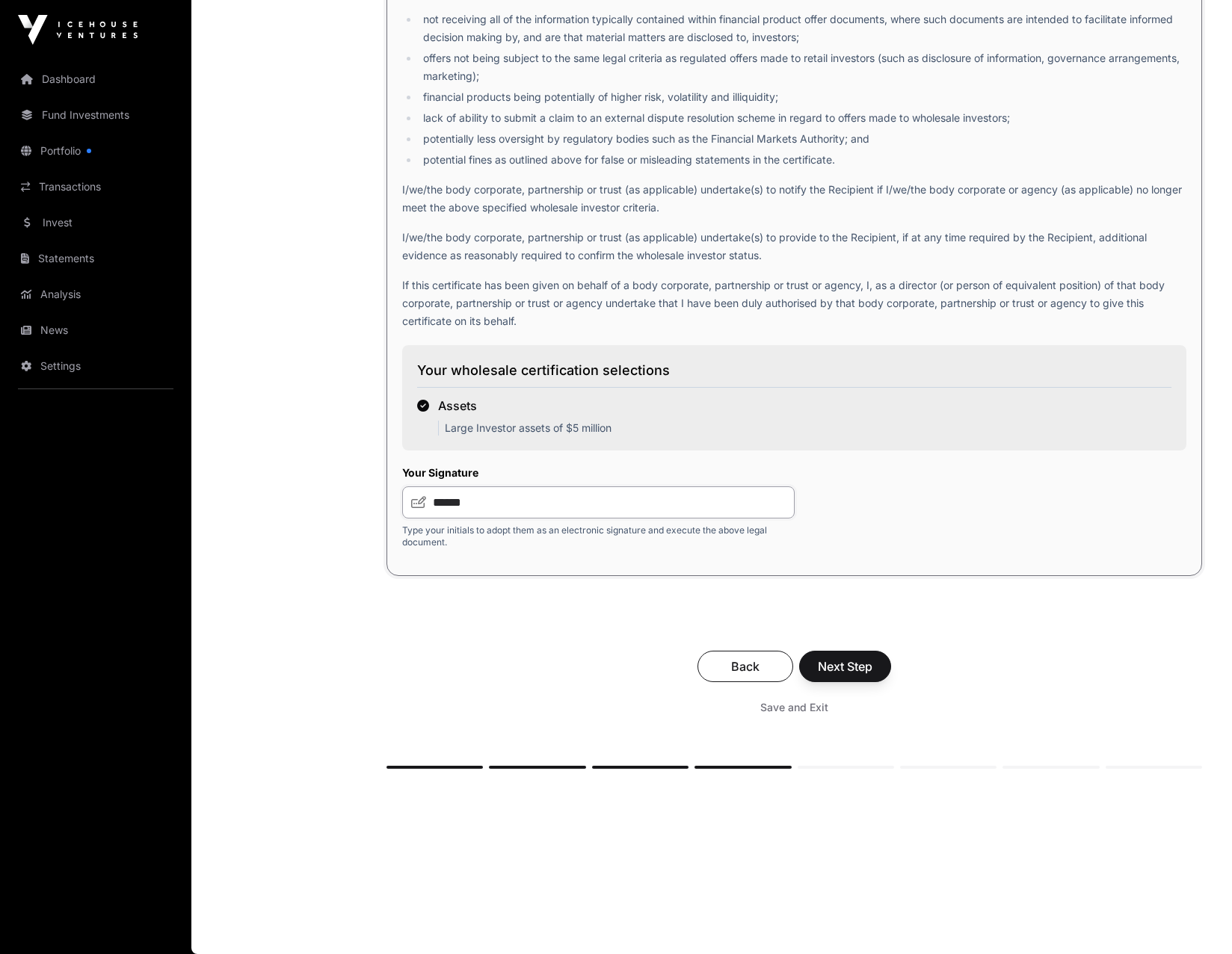
type input "******"
click at [857, 411] on span "Next Step" at bounding box center [845, 666] width 54 height 18
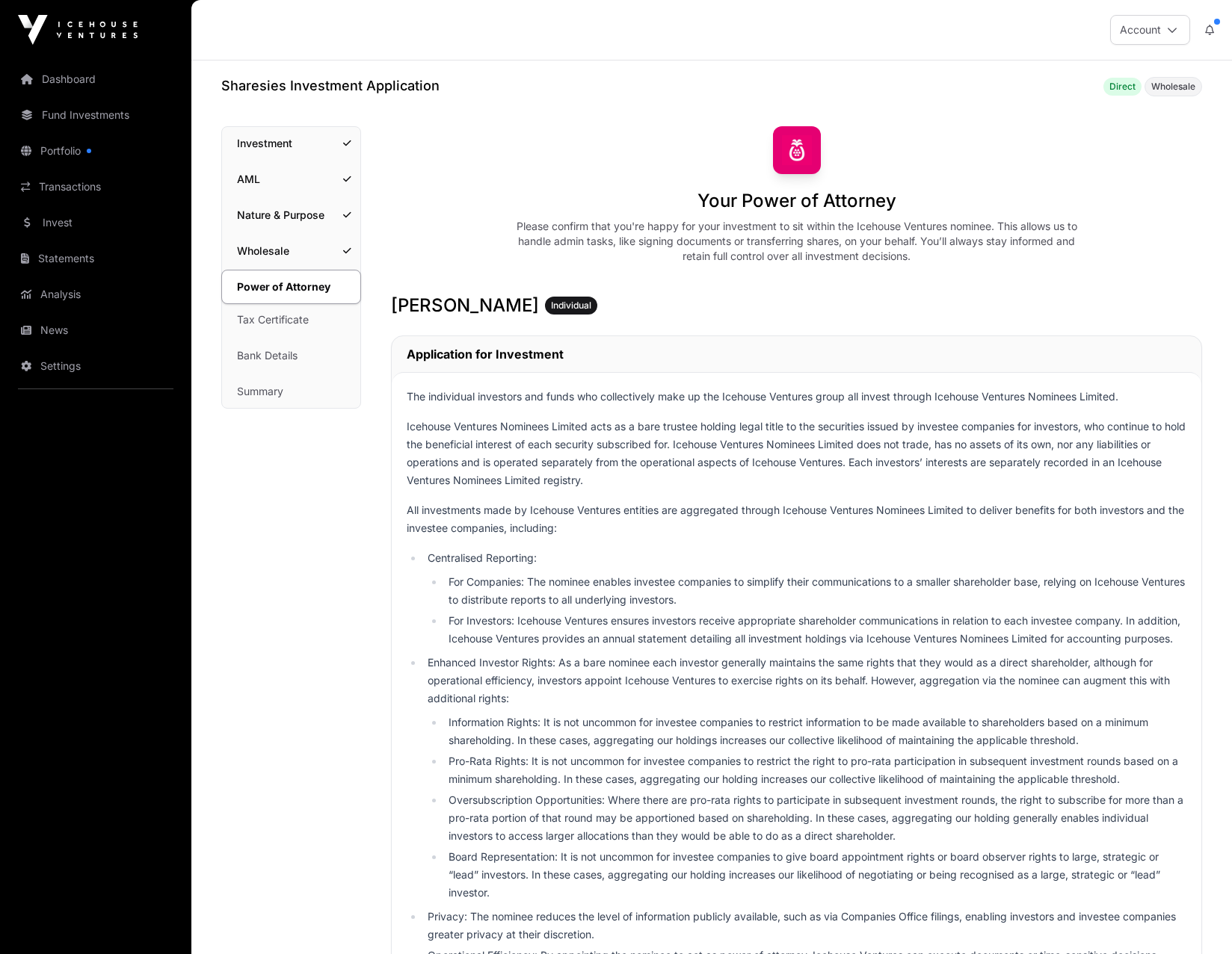
click at [277, 140] on link "Investment" at bounding box center [291, 143] width 138 height 33
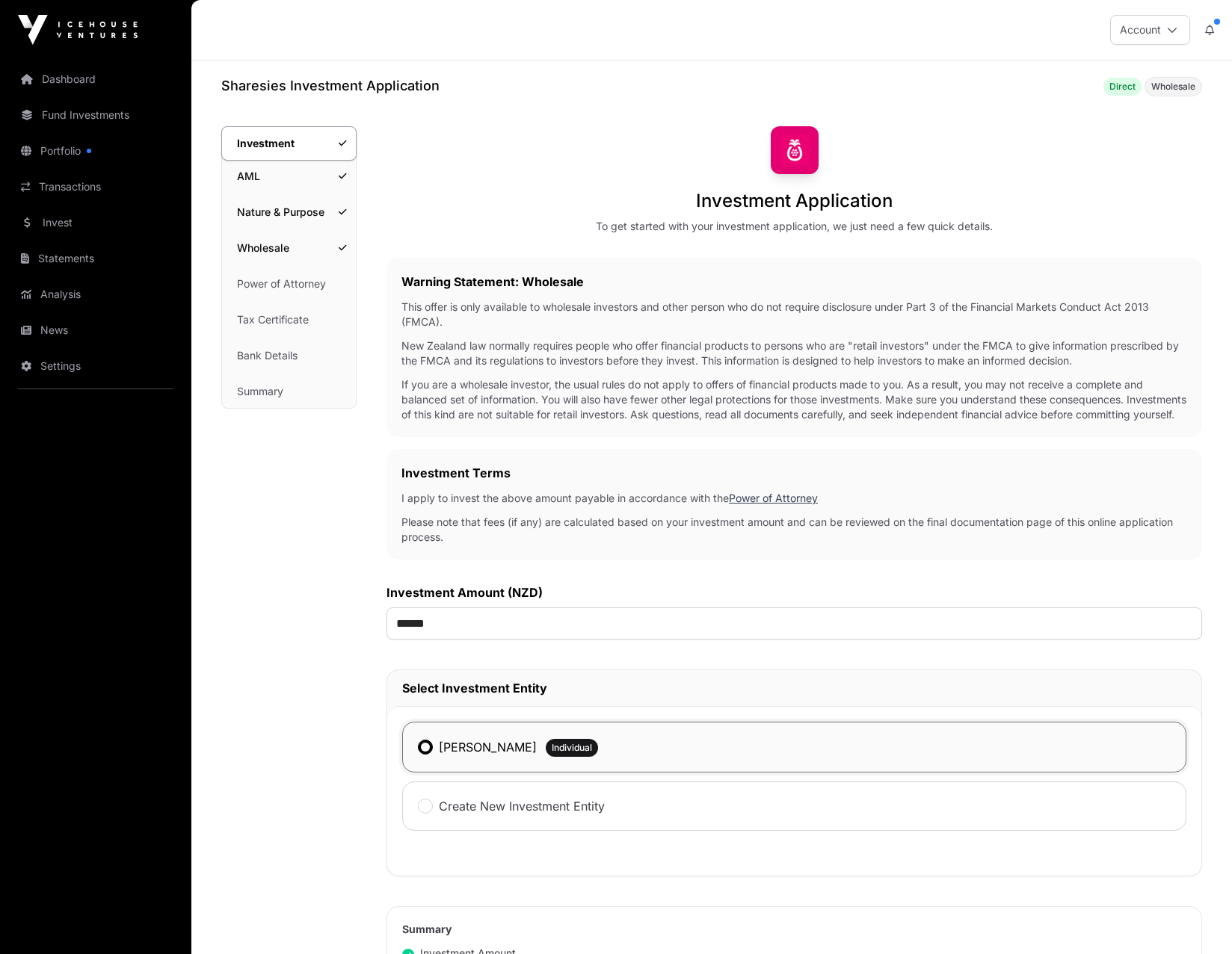
click at [281, 282] on link "Power of Attorney" at bounding box center [288, 283] width 134 height 33
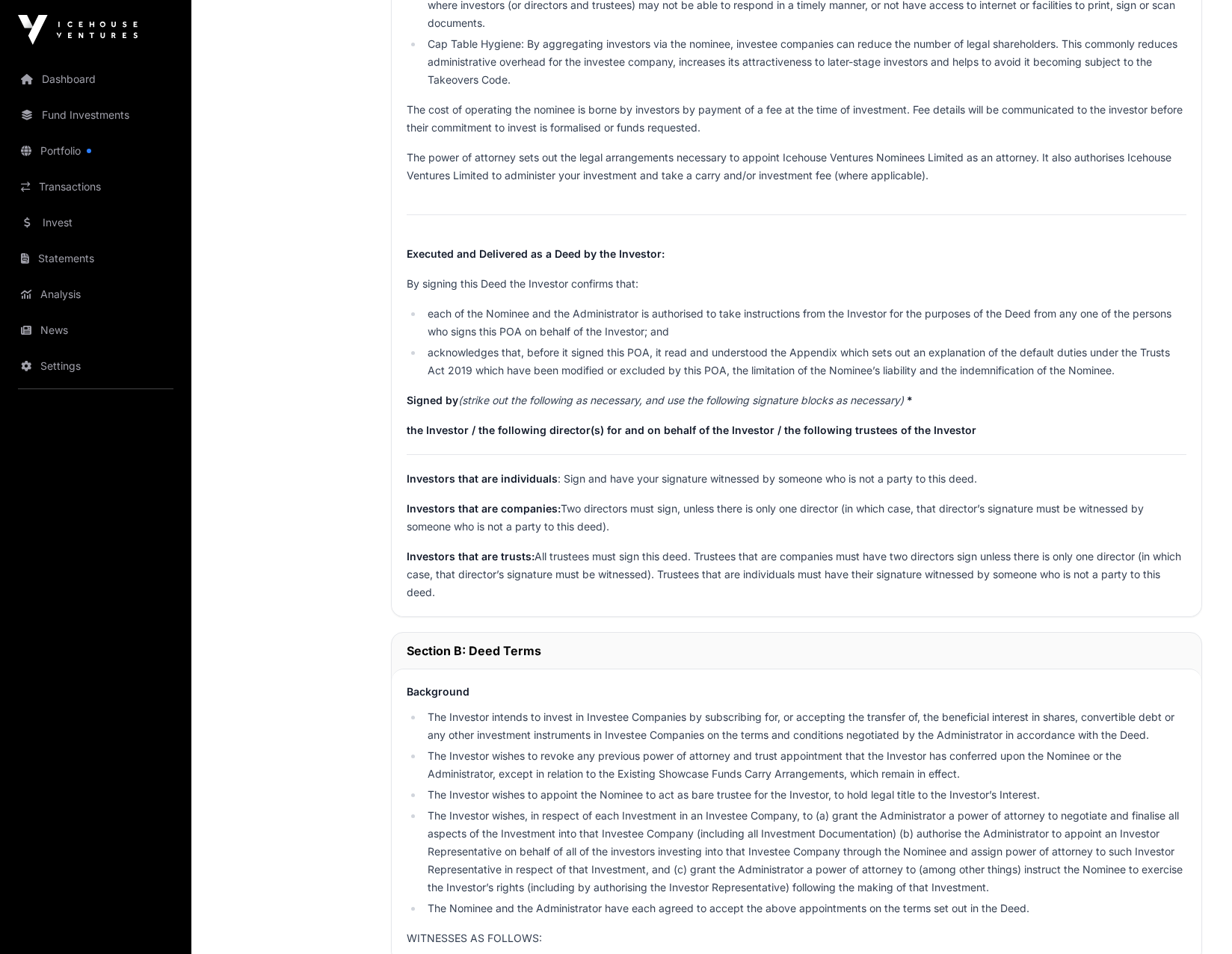
scroll to position [970, 0]
drag, startPoint x: 474, startPoint y: 444, endPoint x: 767, endPoint y: 457, distance: 293.3
click at [766, 411] on div "The individual investors and funds who collectively make up the Icehouse Ventur…" at bounding box center [796, 8] width 809 height 1213
click at [892, 411] on p "the Investor / the following director(s) for and on behalf of the Investor / th…" at bounding box center [796, 428] width 780 height 18
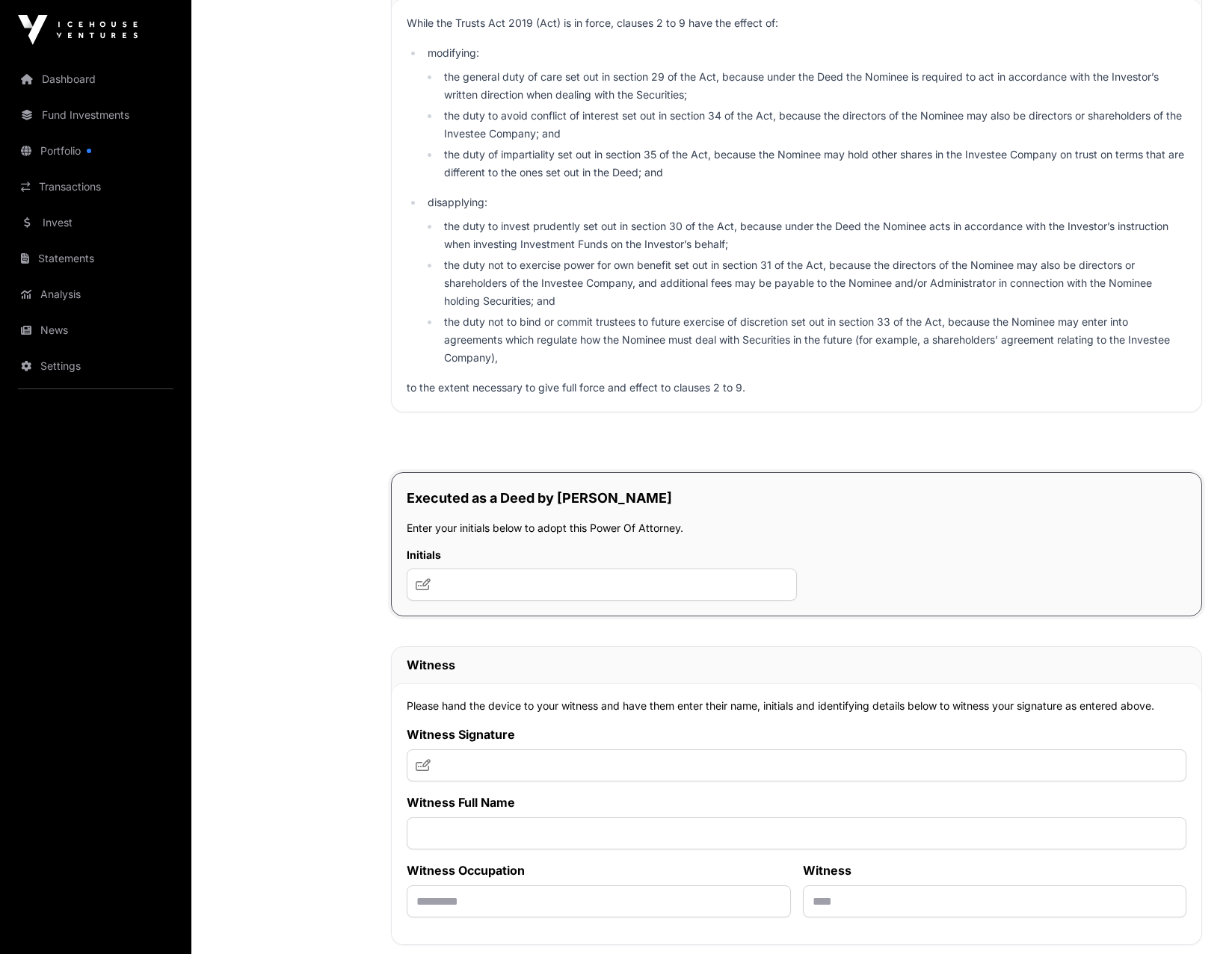
scroll to position [8508, 0]
click at [488, 411] on input "text" at bounding box center [601, 584] width 390 height 32
type input "******"
click at [892, 411] on div "Executed as a Deed by [PERSON_NAME] Enter your initials below to adopt this Pow…" at bounding box center [796, 544] width 811 height 144
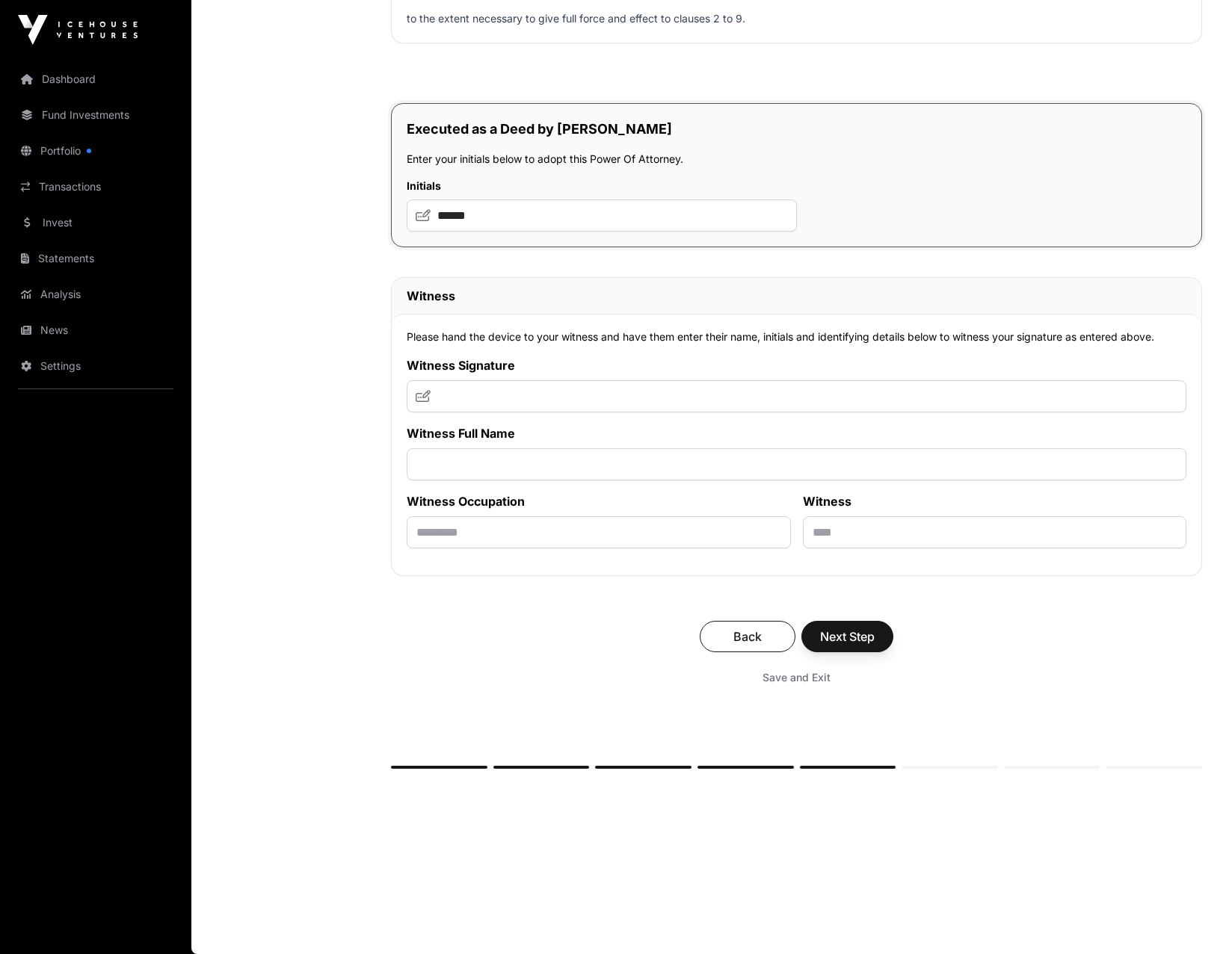
scroll to position [8938, 0]
click at [795, 411] on span "Save and Exit" at bounding box center [796, 677] width 68 height 15
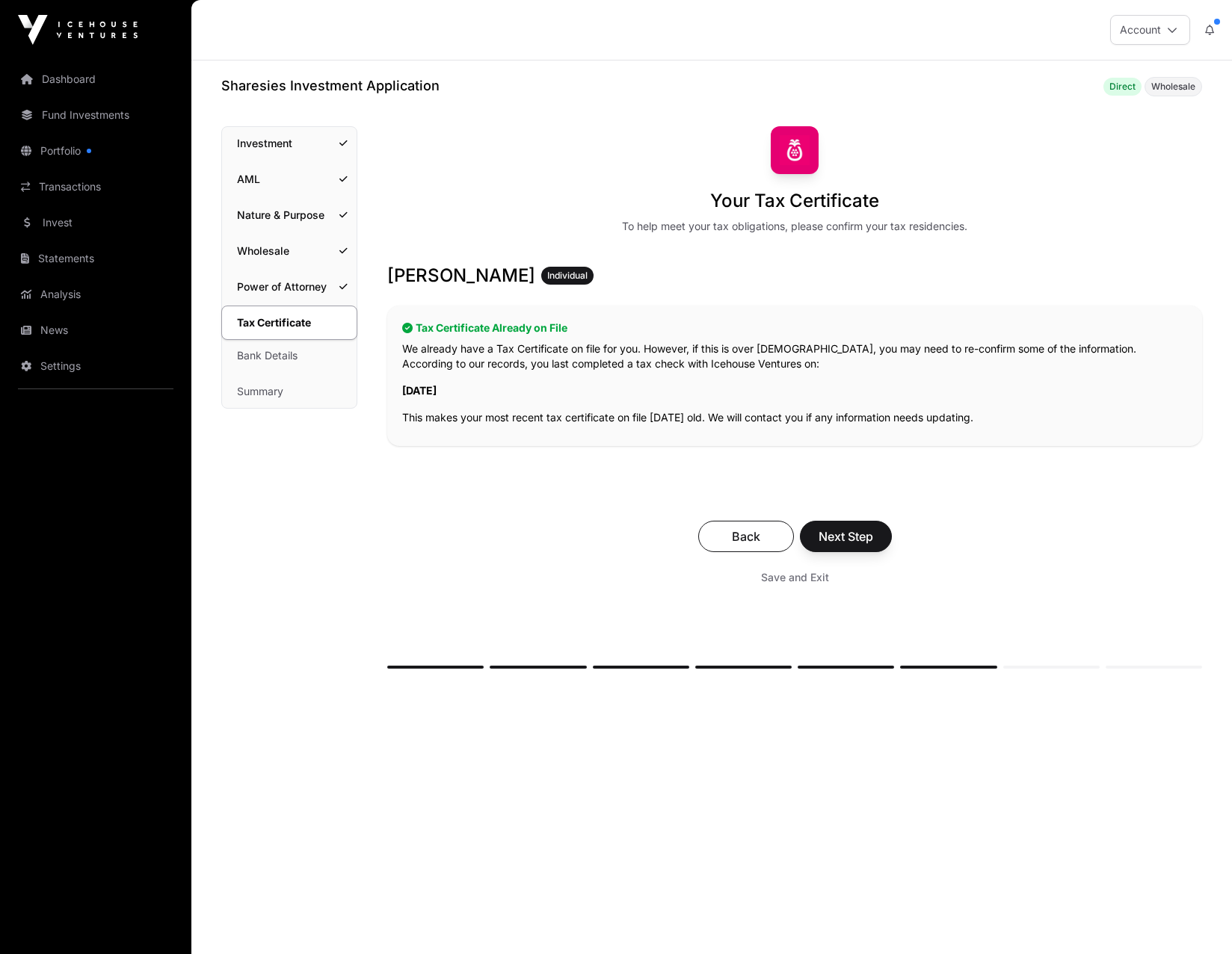
click at [274, 348] on link "Bank Details" at bounding box center [289, 355] width 135 height 33
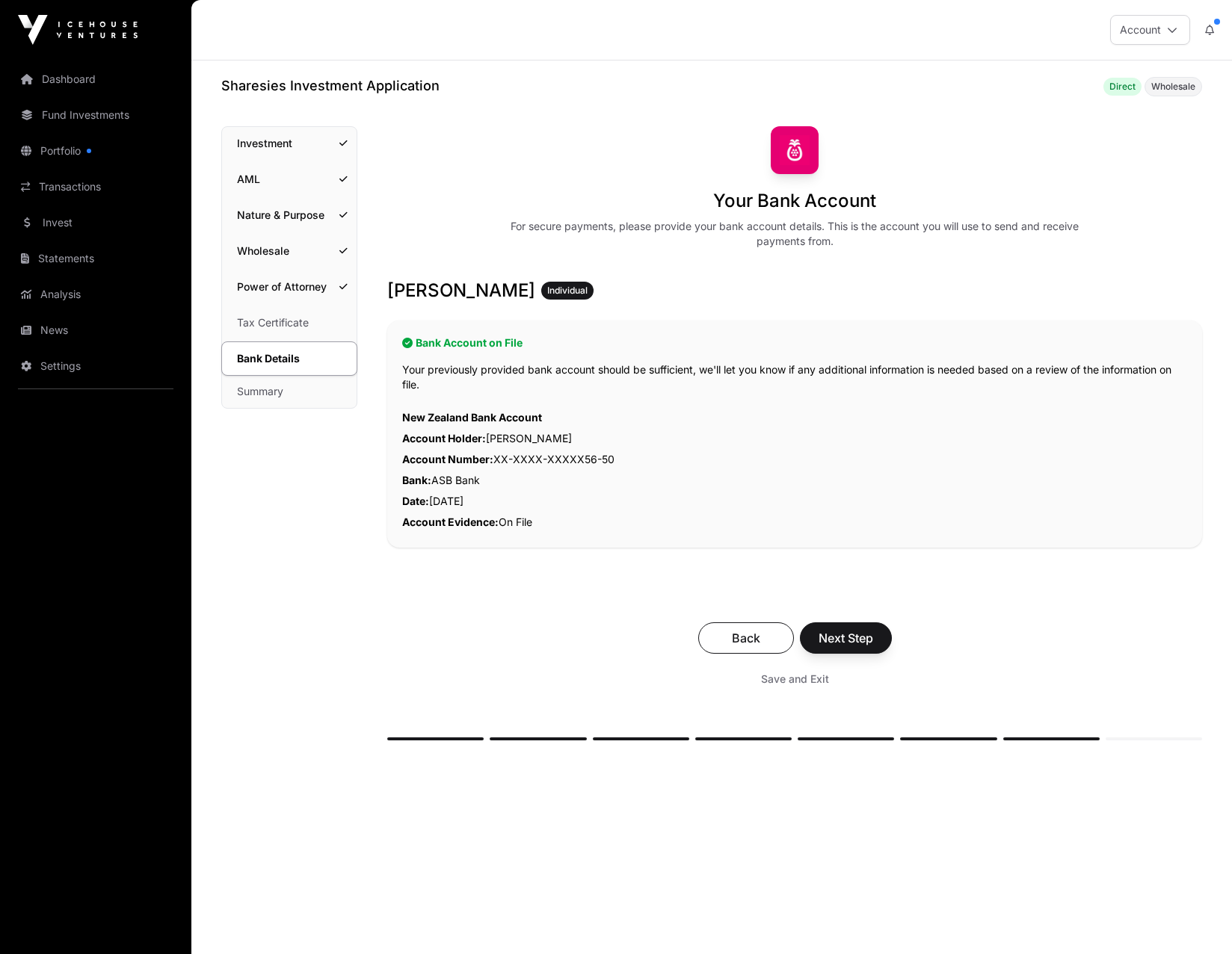
click at [266, 392] on link "Summary" at bounding box center [289, 391] width 135 height 33
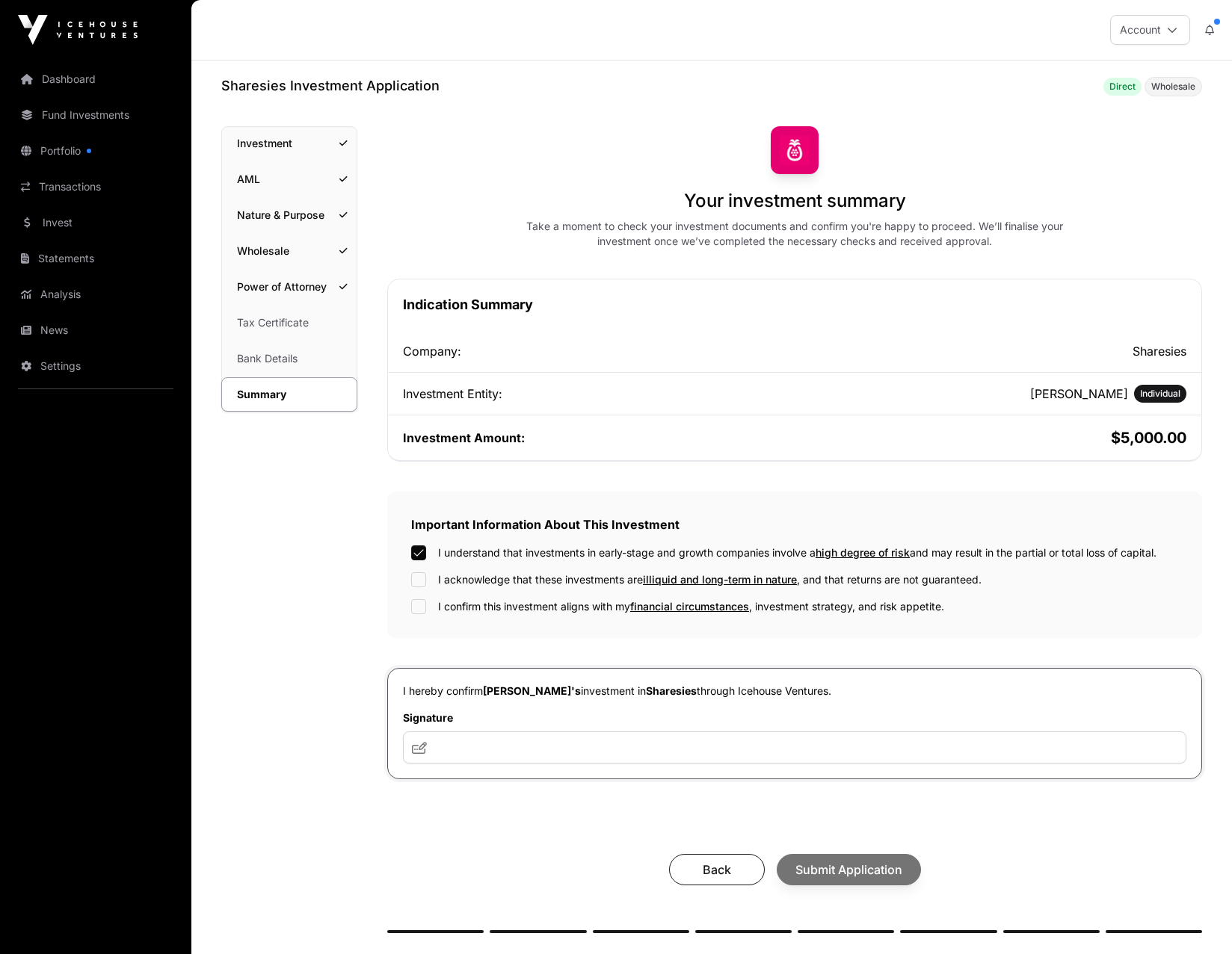
click at [424, 411] on div "I understand that investments in early-stage and growth companies involve a hig…" at bounding box center [795, 580] width 766 height 69
click at [498, 411] on input "text" at bounding box center [795, 748] width 783 height 32
type input "******"
click at [521, 411] on div "Back Submit Application" at bounding box center [795, 870] width 785 height 32
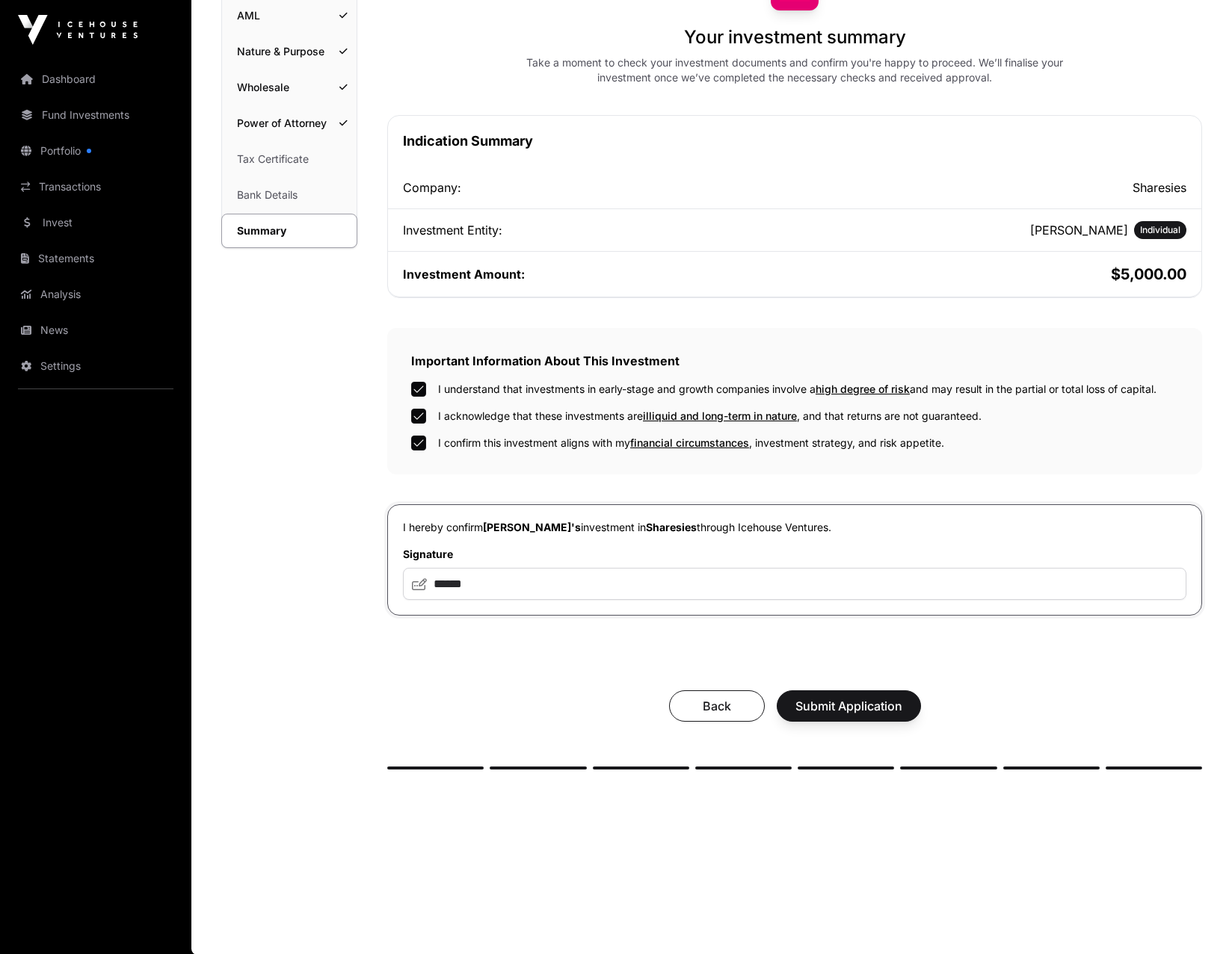
scroll to position [166, 0]
click at [554, 411] on div "Back Submit Application" at bounding box center [795, 705] width 815 height 62
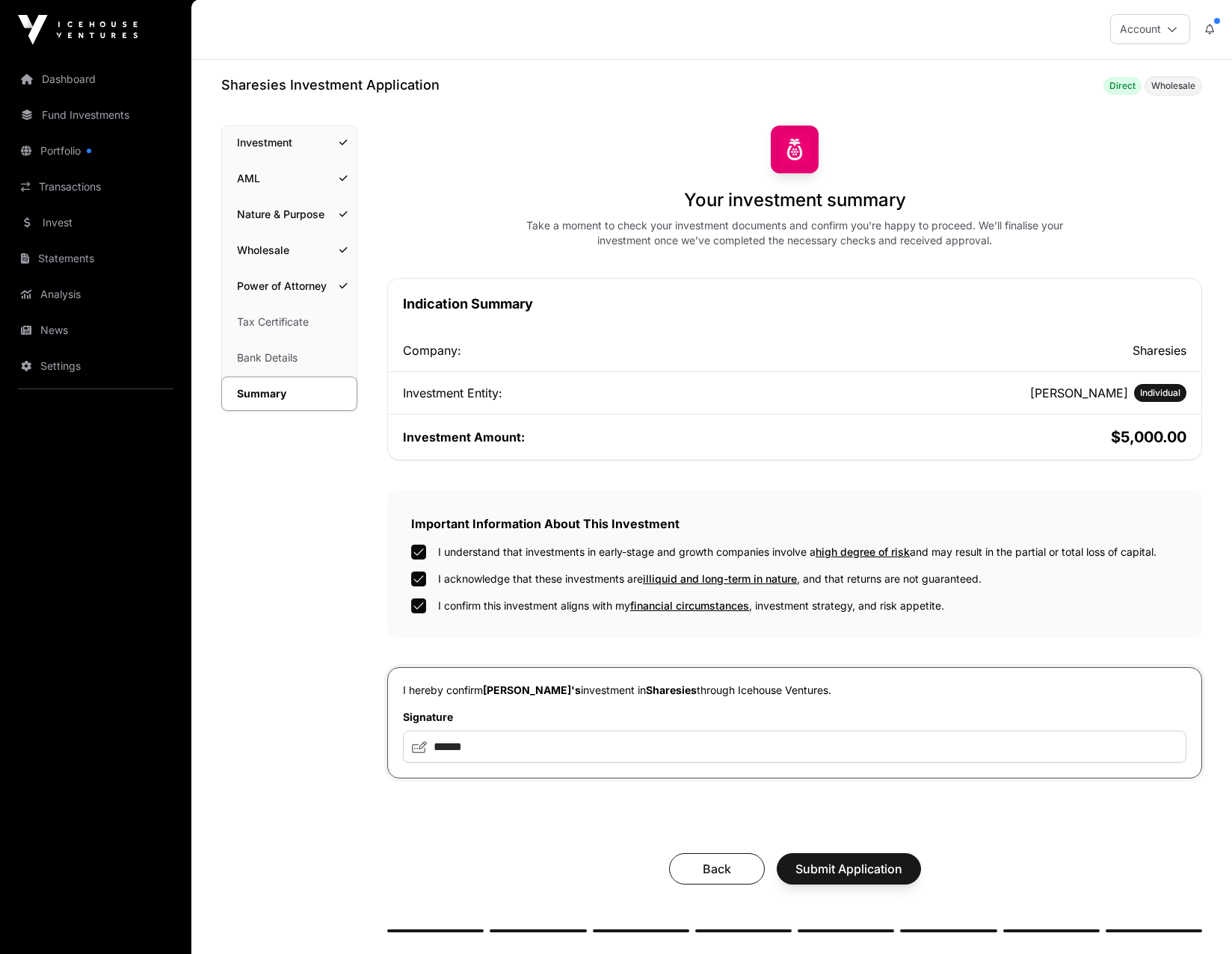
scroll to position [0, 0]
click at [263, 354] on link "Bank Details" at bounding box center [289, 358] width 135 height 33
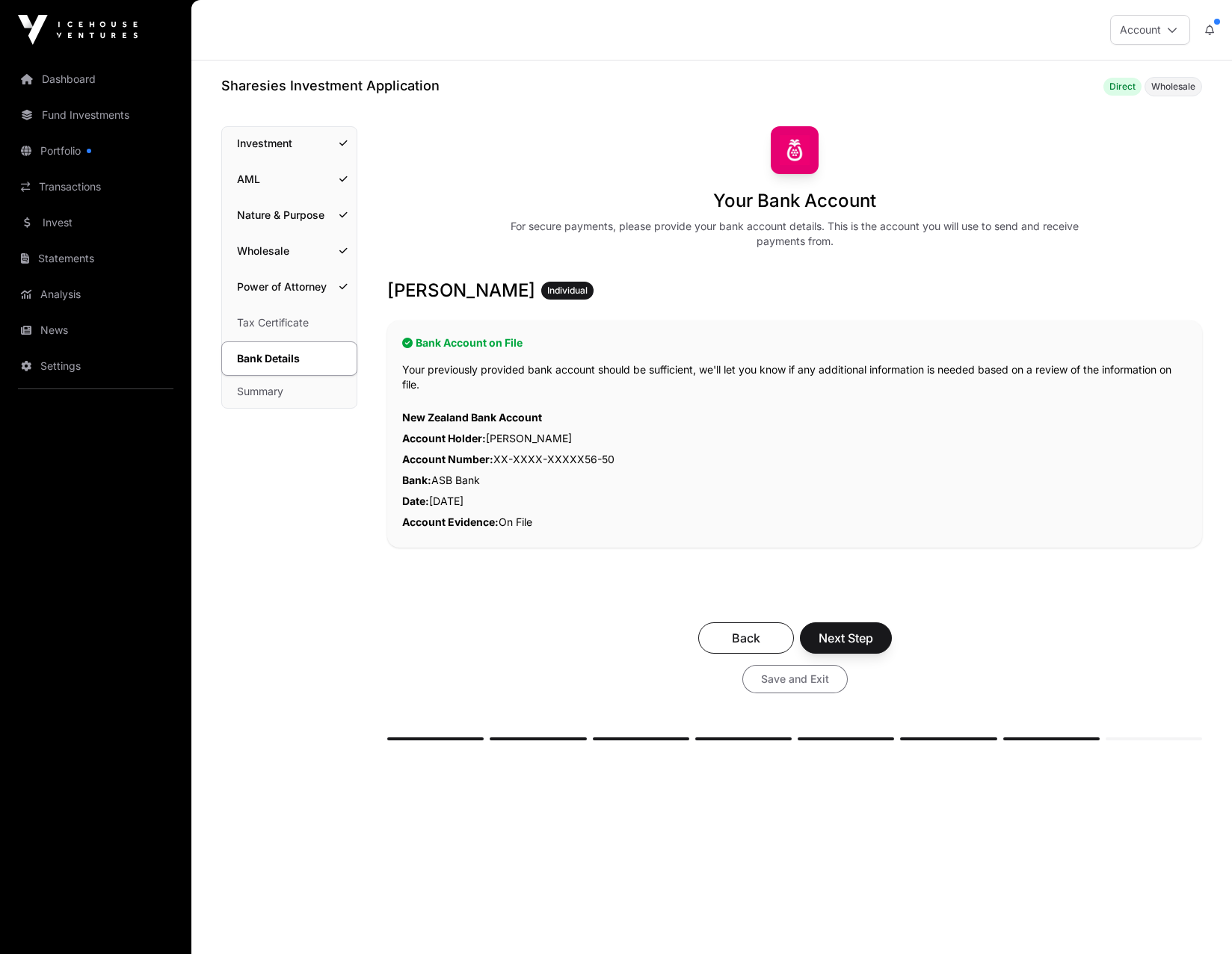
click at [799, 411] on span "Save and Exit" at bounding box center [795, 679] width 68 height 15
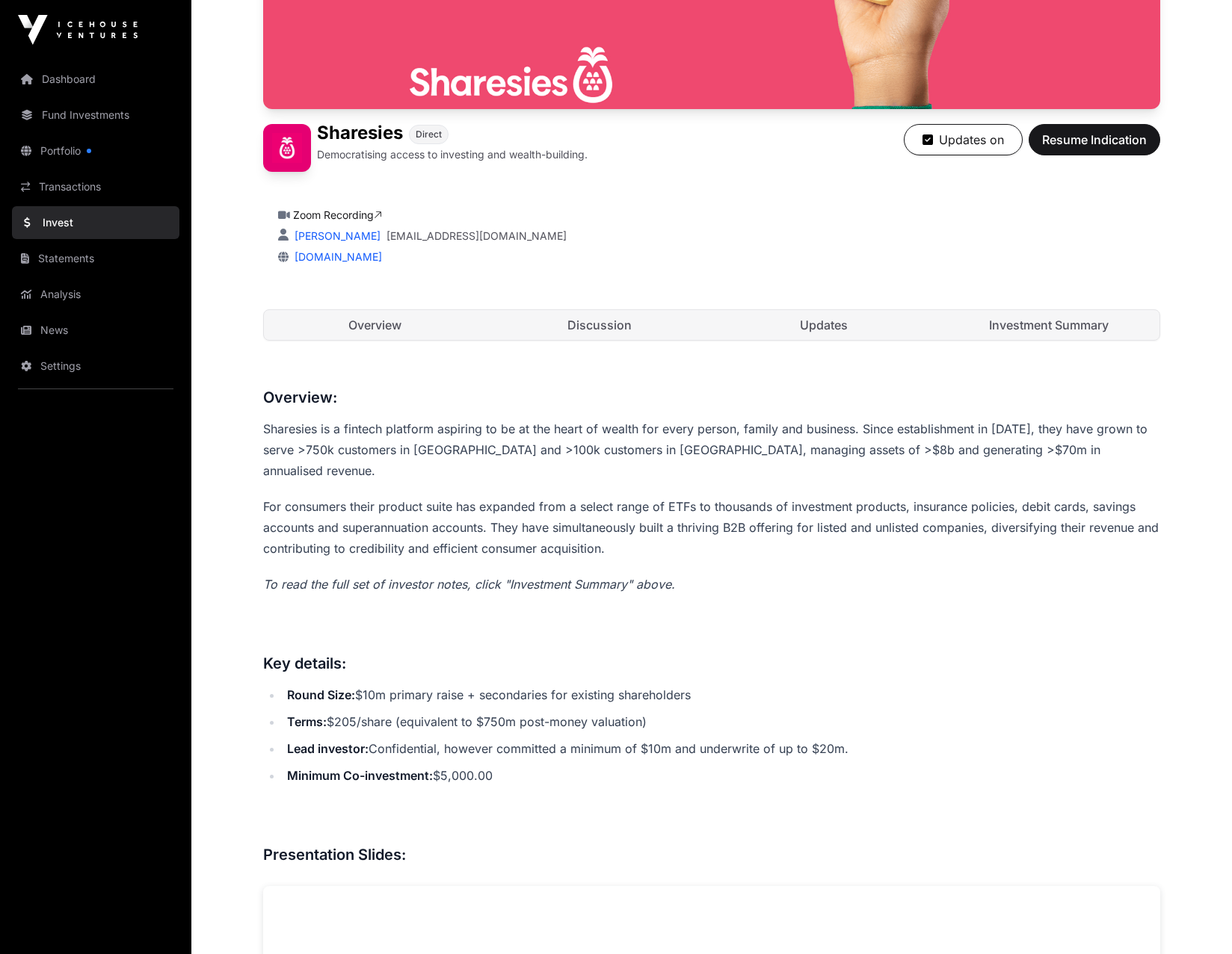
scroll to position [373, 0]
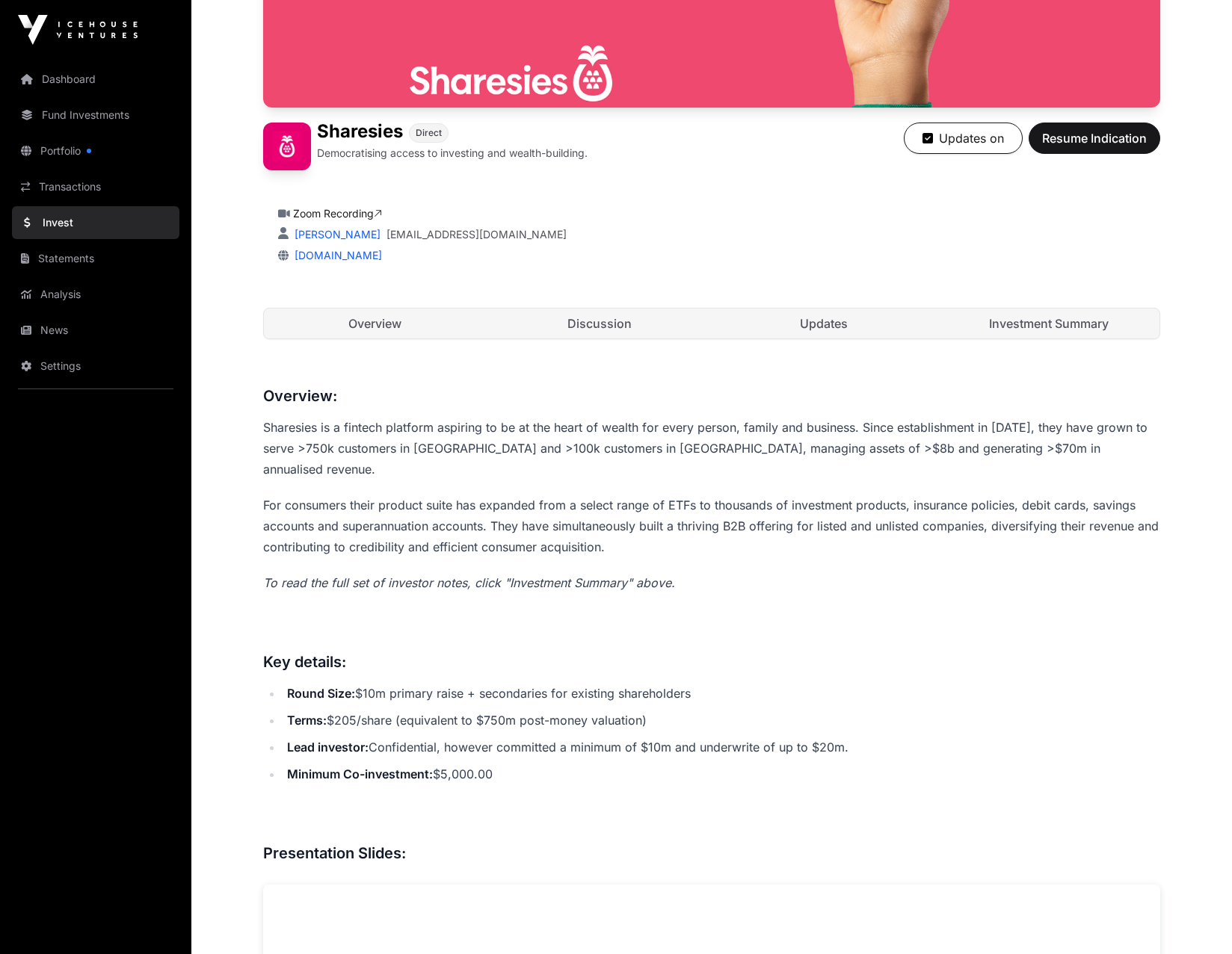
click at [64, 143] on link "Portfolio" at bounding box center [95, 150] width 167 height 33
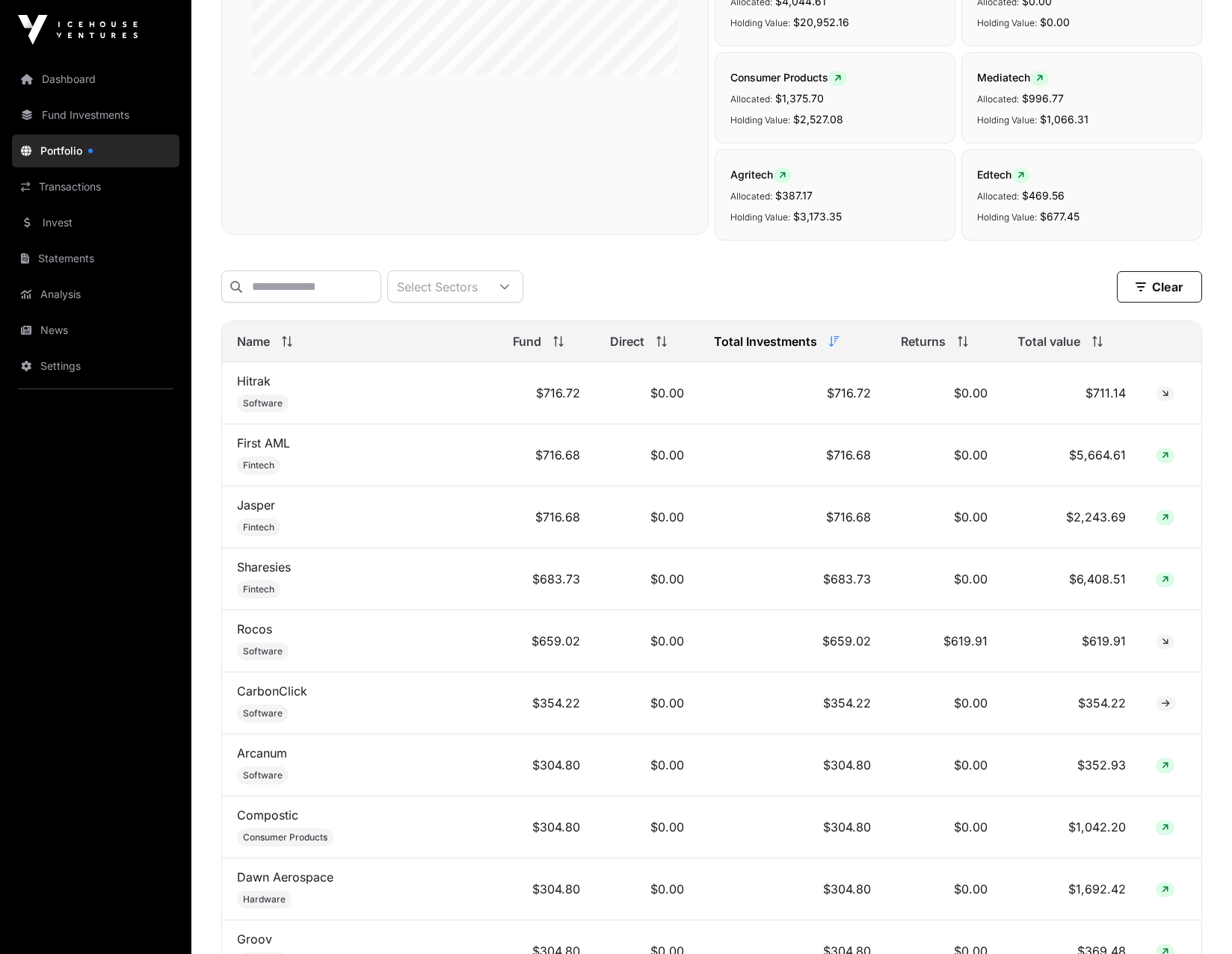
scroll to position [373, 0]
click at [270, 411] on link "Sharesies" at bounding box center [264, 565] width 54 height 15
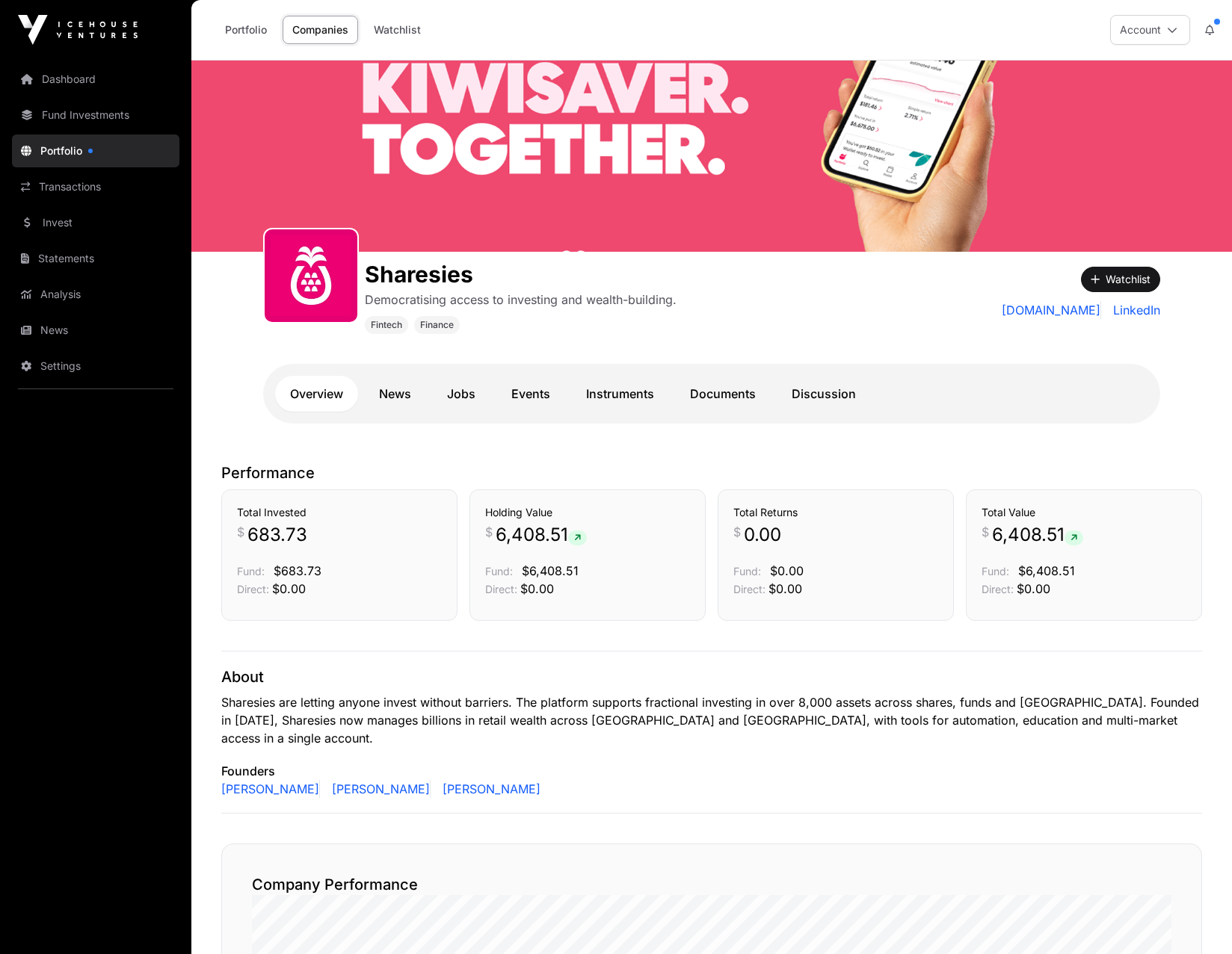
click at [892, 31] on icon at bounding box center [1171, 29] width 10 height 10
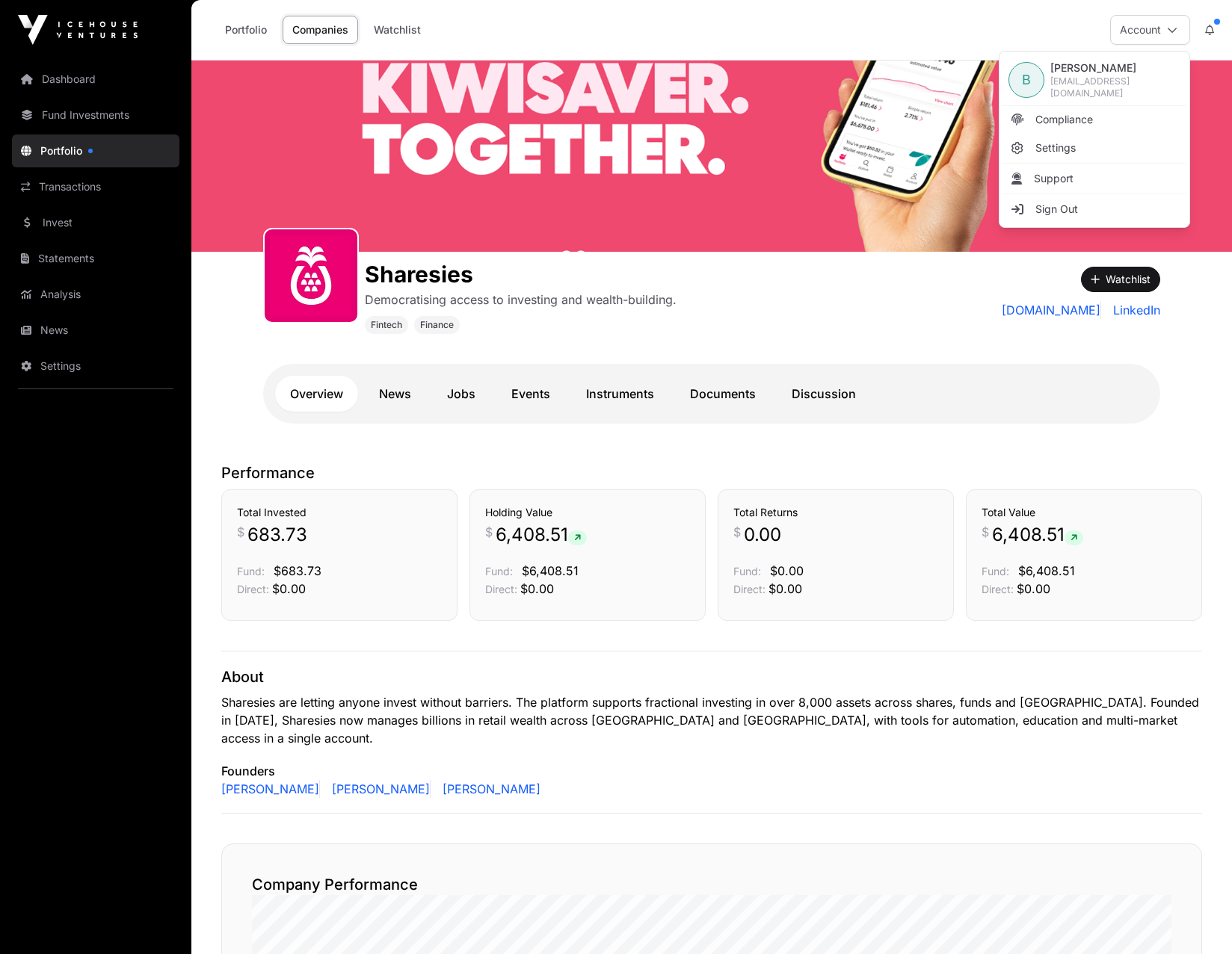
click at [892, 203] on span "Sign Out" at bounding box center [1056, 209] width 43 height 15
